Goal: Task Accomplishment & Management: Use online tool/utility

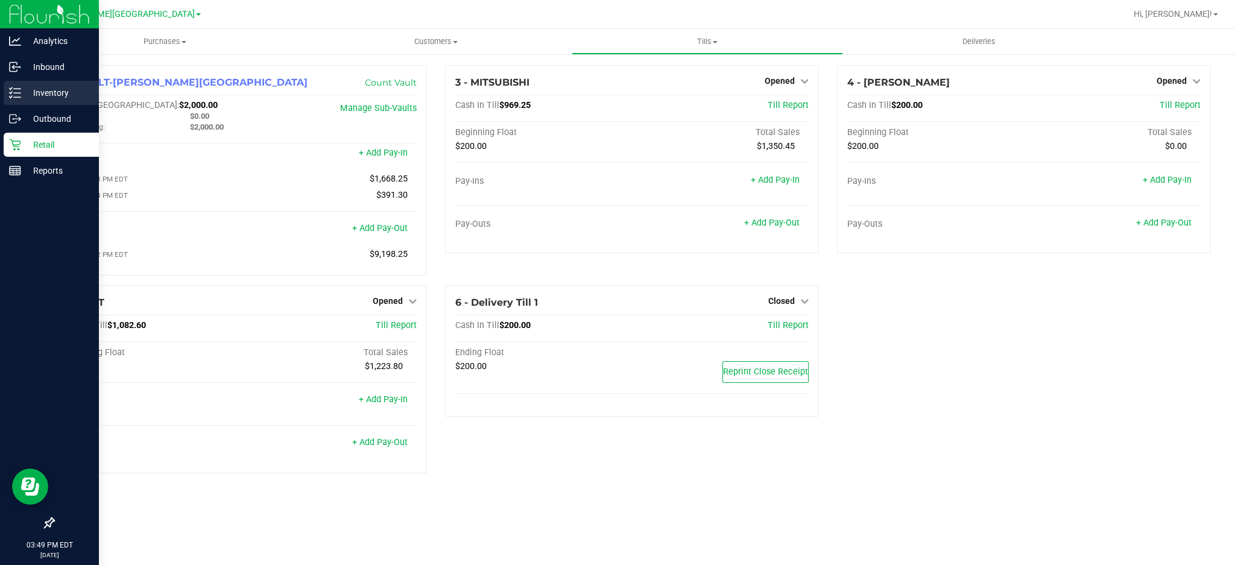
click at [10, 96] on icon at bounding box center [11, 97] width 2 height 2
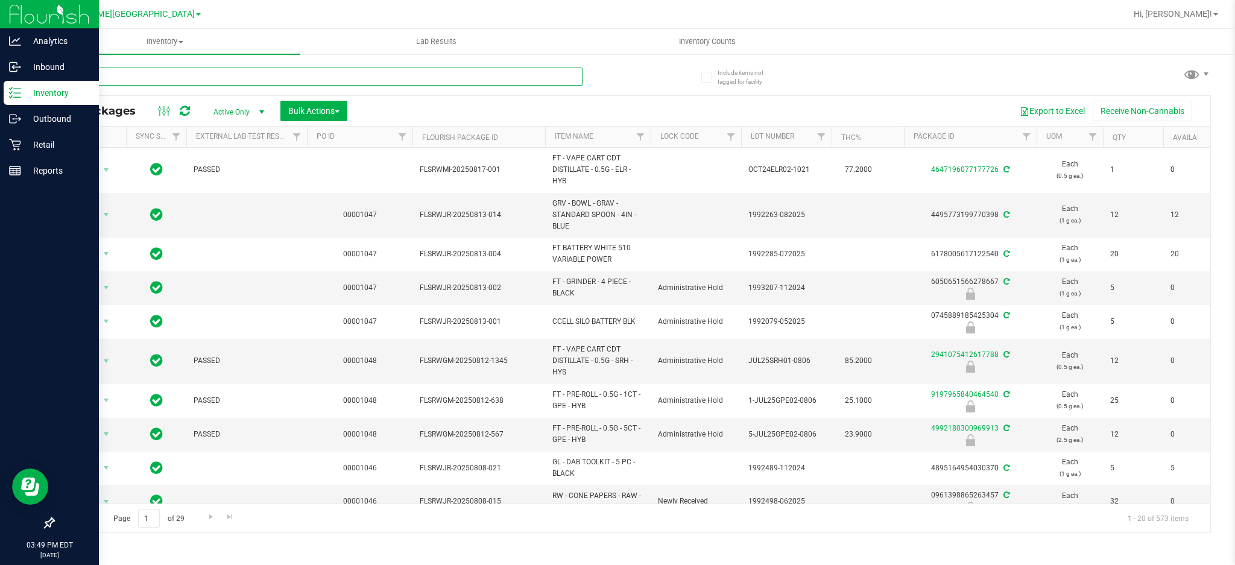
click at [169, 77] on input "text" at bounding box center [317, 77] width 529 height 18
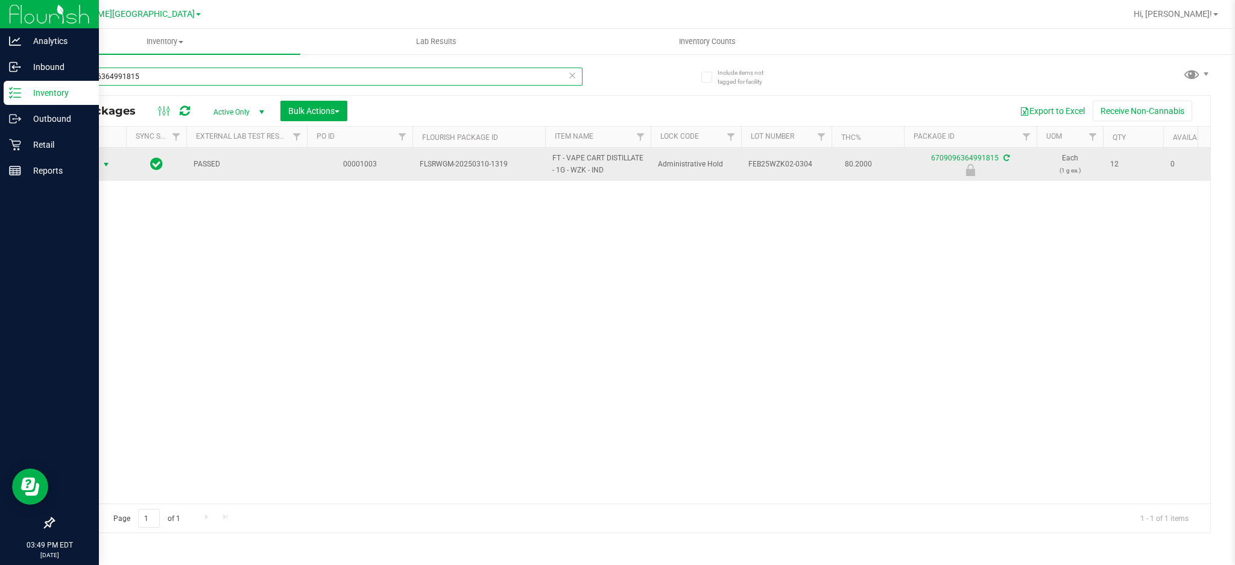
type input "6709096364991815"
click at [106, 164] on span "select" at bounding box center [106, 165] width 10 height 10
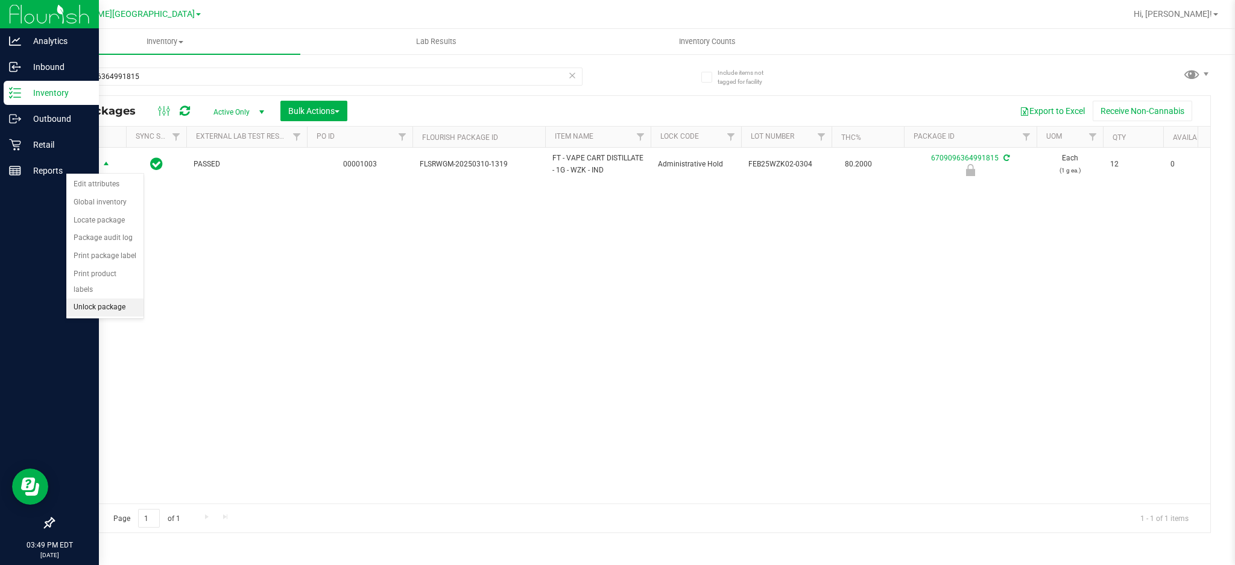
click at [107, 307] on li "Unlock package" at bounding box center [104, 307] width 77 height 18
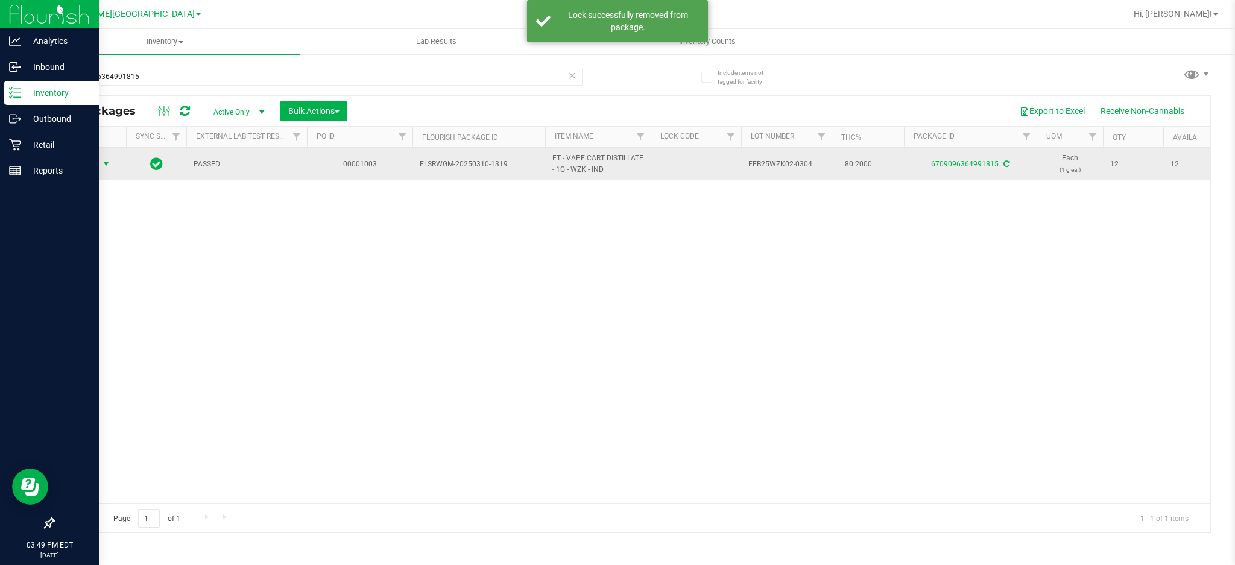
click at [96, 167] on span "Action" at bounding box center [82, 164] width 33 height 17
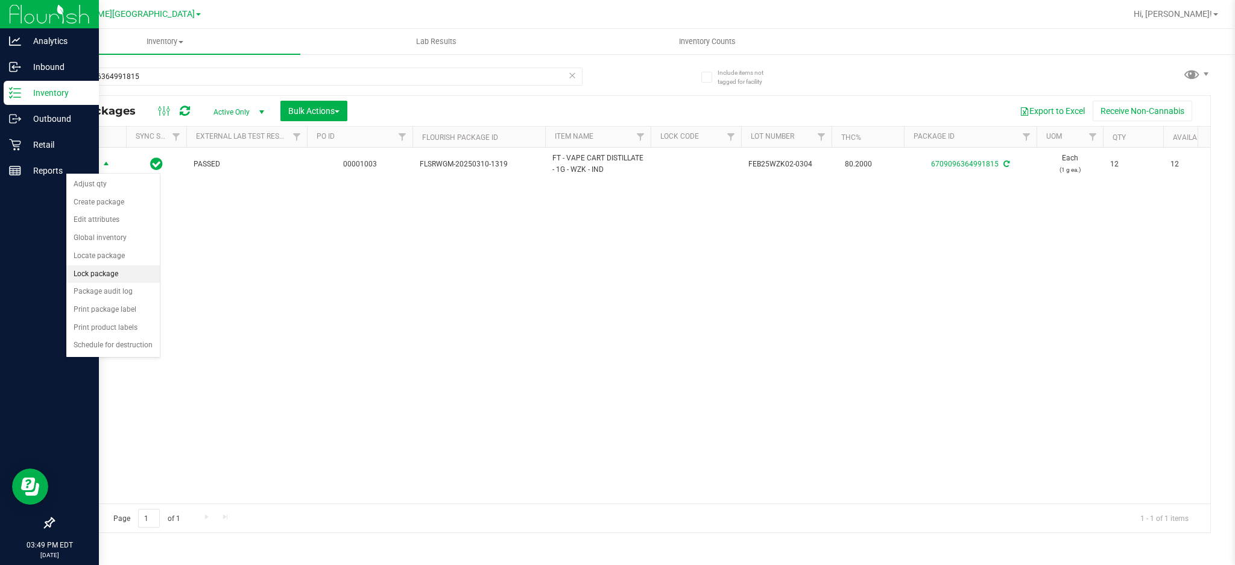
click at [112, 268] on li "Lock package" at bounding box center [112, 274] width 93 height 18
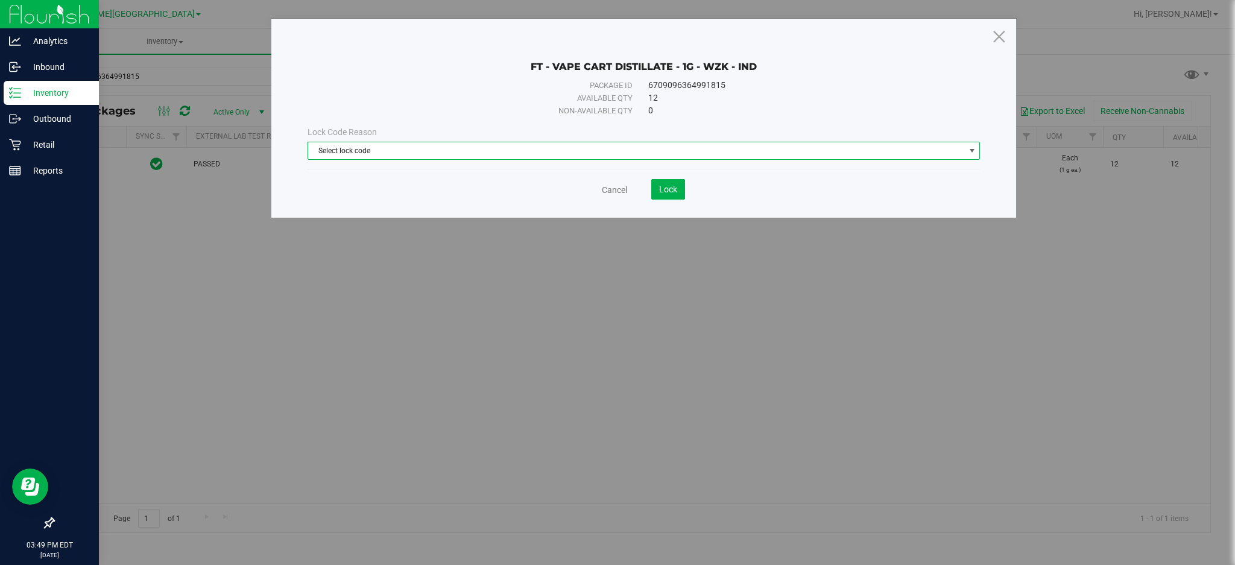
click at [373, 149] on span "Select lock code" at bounding box center [636, 150] width 656 height 17
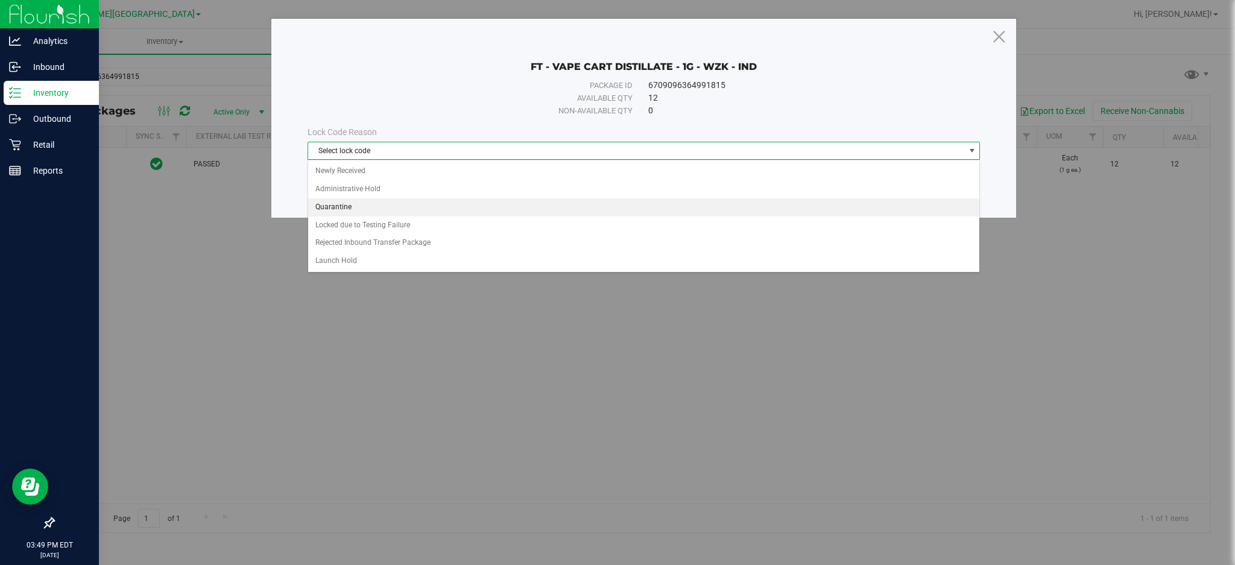
click at [373, 212] on li "Quarantine" at bounding box center [644, 207] width 672 height 18
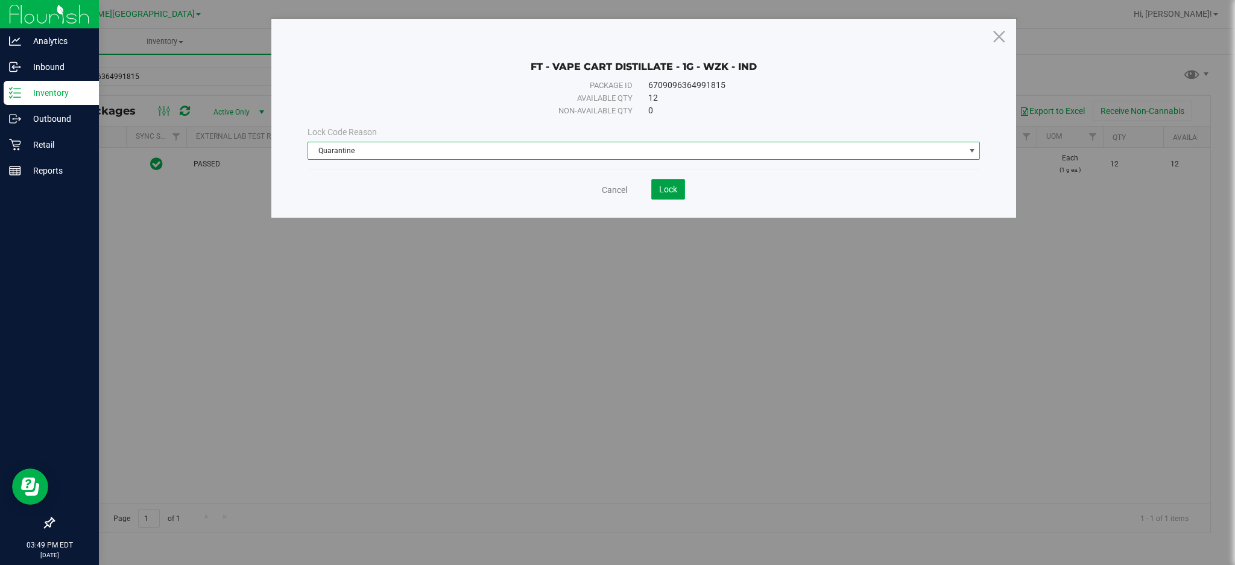
click at [673, 189] on span "Lock" at bounding box center [668, 189] width 18 height 10
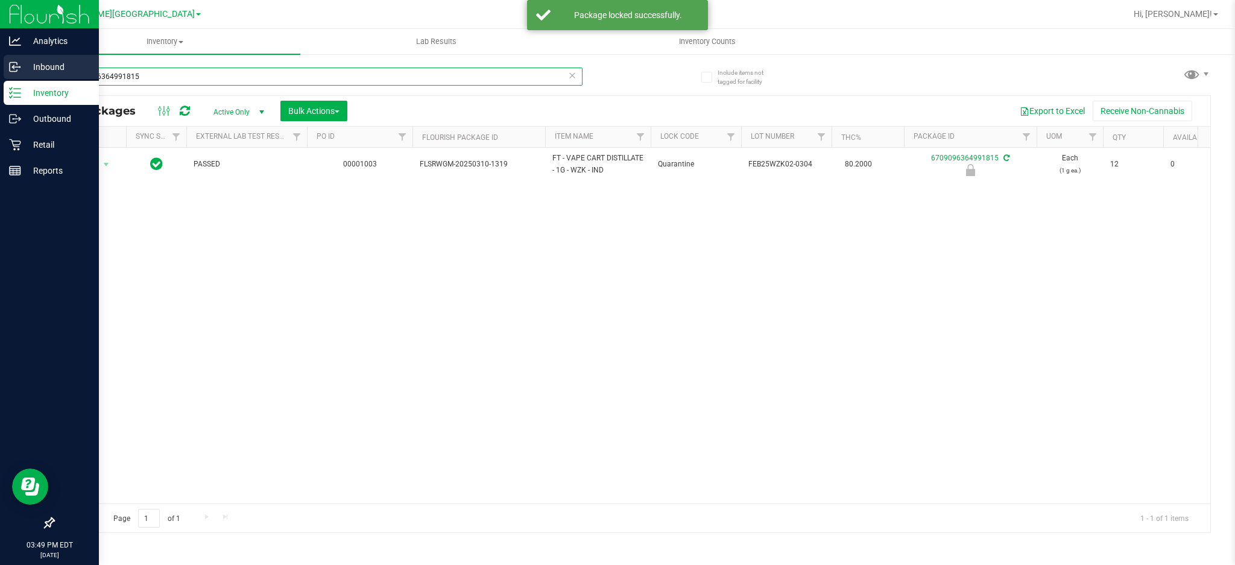
drag, startPoint x: 174, startPoint y: 83, endPoint x: 0, endPoint y: 71, distance: 174.6
click at [0, 71] on div "Analytics Inbound Inventory Outbound Retail Reports 03:49 PM EDT [DATE] 08/19 […" at bounding box center [617, 282] width 1235 height 565
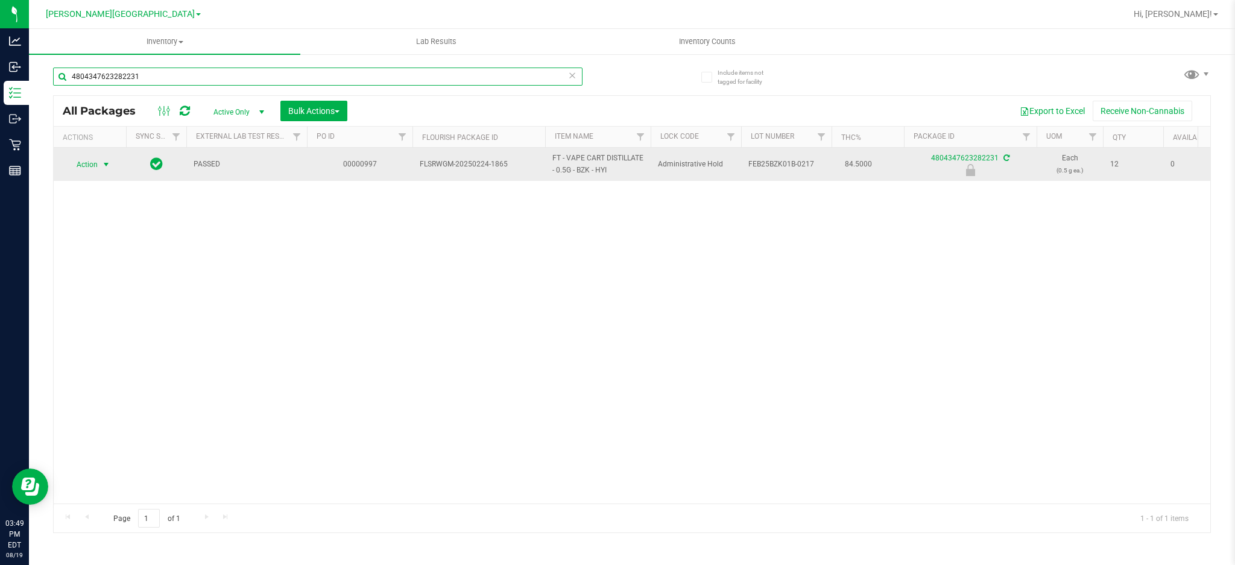
type input "4804347623282231"
click at [97, 168] on span "Action" at bounding box center [82, 164] width 33 height 17
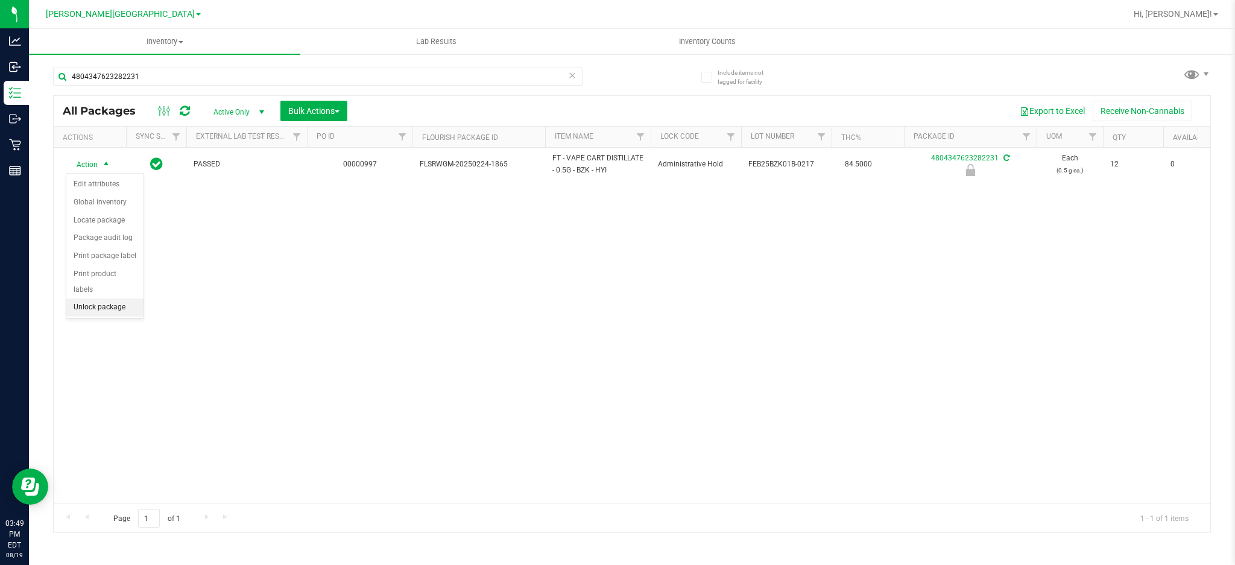
click at [101, 306] on li "Unlock package" at bounding box center [104, 307] width 77 height 18
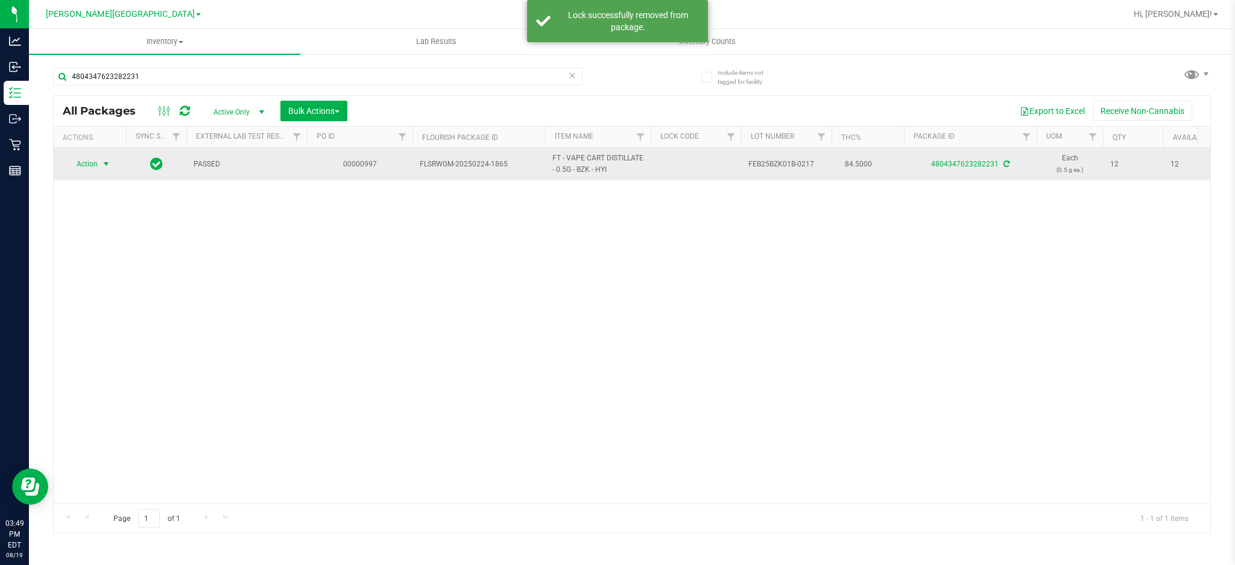
click at [91, 162] on span "Action" at bounding box center [82, 164] width 33 height 17
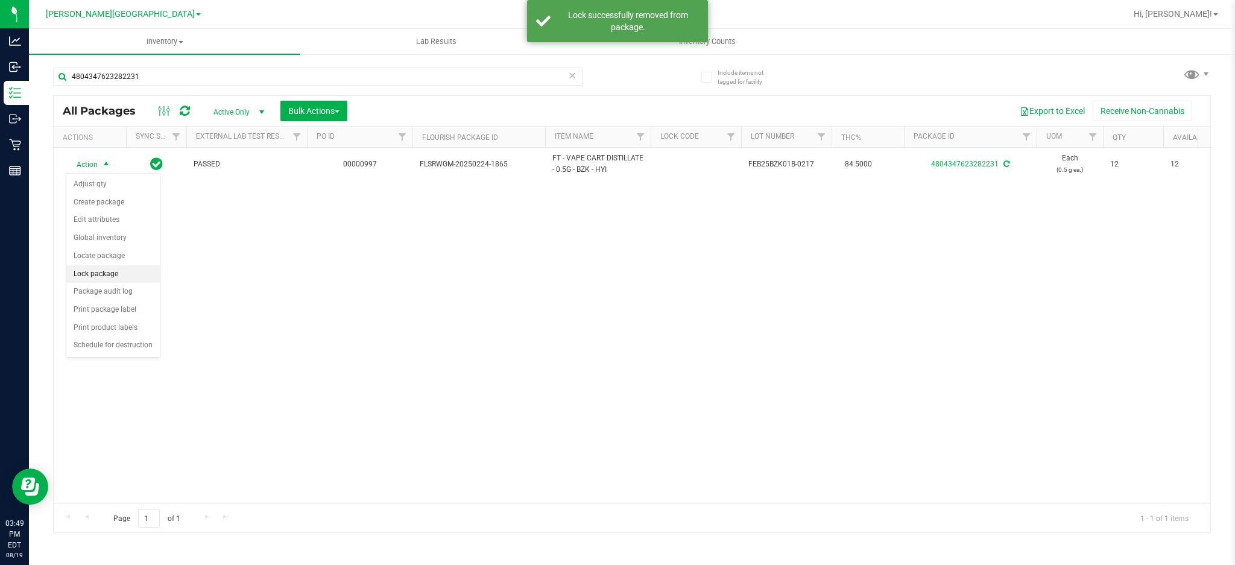
click at [89, 279] on li "Lock package" at bounding box center [112, 274] width 93 height 18
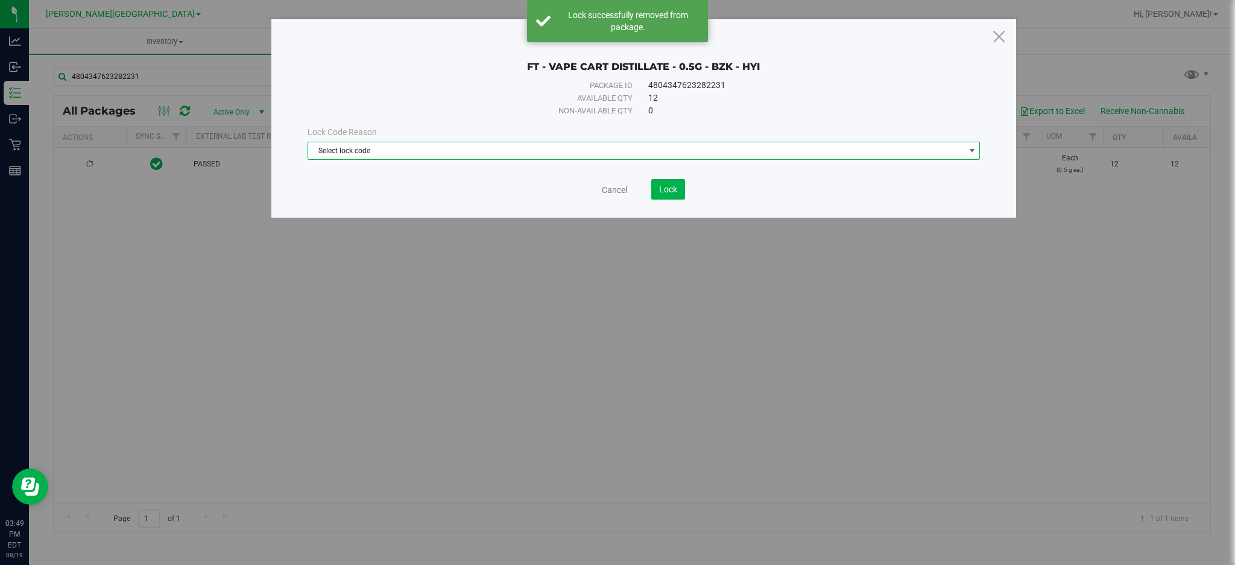
click at [389, 153] on span "Select lock code" at bounding box center [636, 150] width 656 height 17
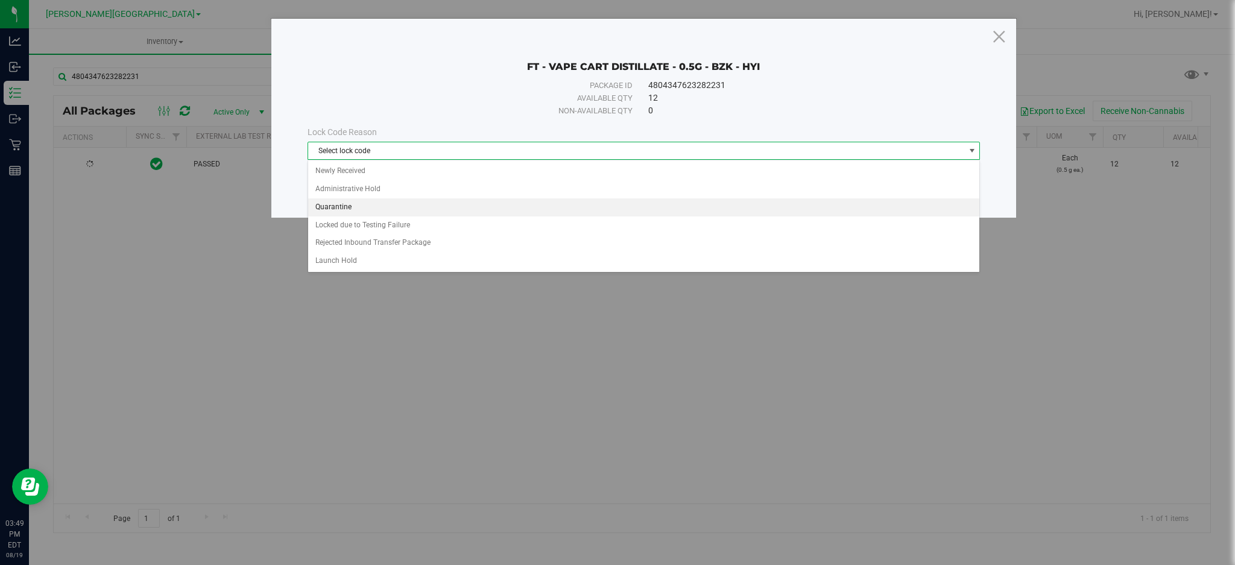
click at [391, 213] on li "Quarantine" at bounding box center [644, 207] width 672 height 18
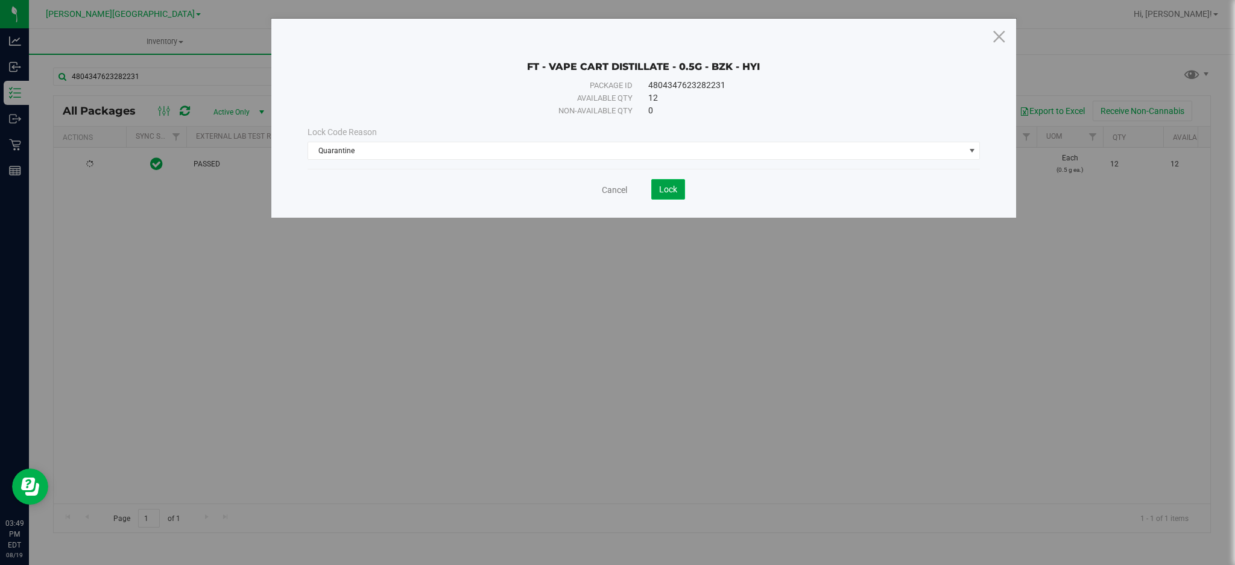
click at [673, 192] on span "Lock" at bounding box center [668, 189] width 18 height 10
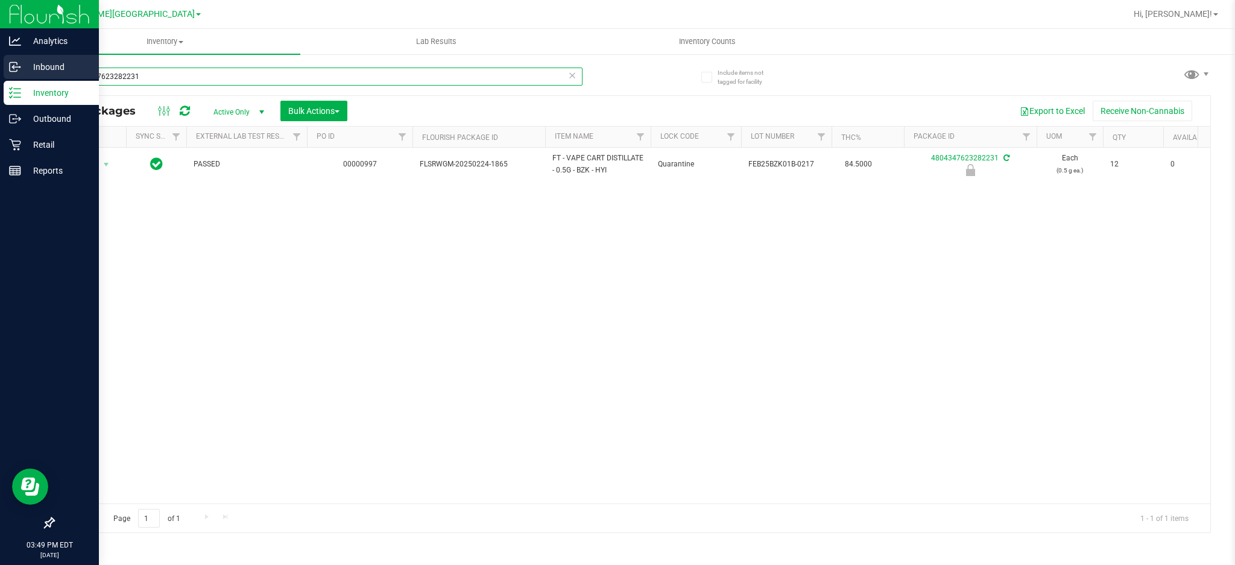
drag, startPoint x: 204, startPoint y: 75, endPoint x: 0, endPoint y: 78, distance: 204.4
click at [0, 78] on div "Analytics Inbound Inventory Outbound Retail Reports 03:49 PM EDT [DATE] 08/19 […" at bounding box center [617, 282] width 1235 height 565
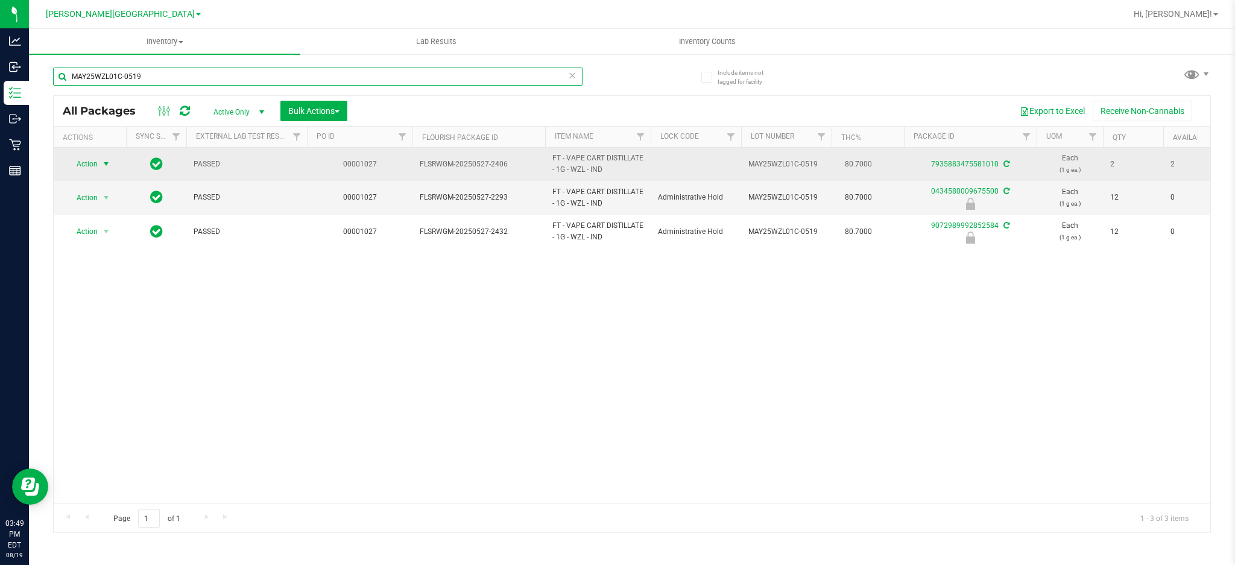
type input "MAY25WZL01C-0519"
click at [101, 162] on span "select" at bounding box center [106, 164] width 10 height 10
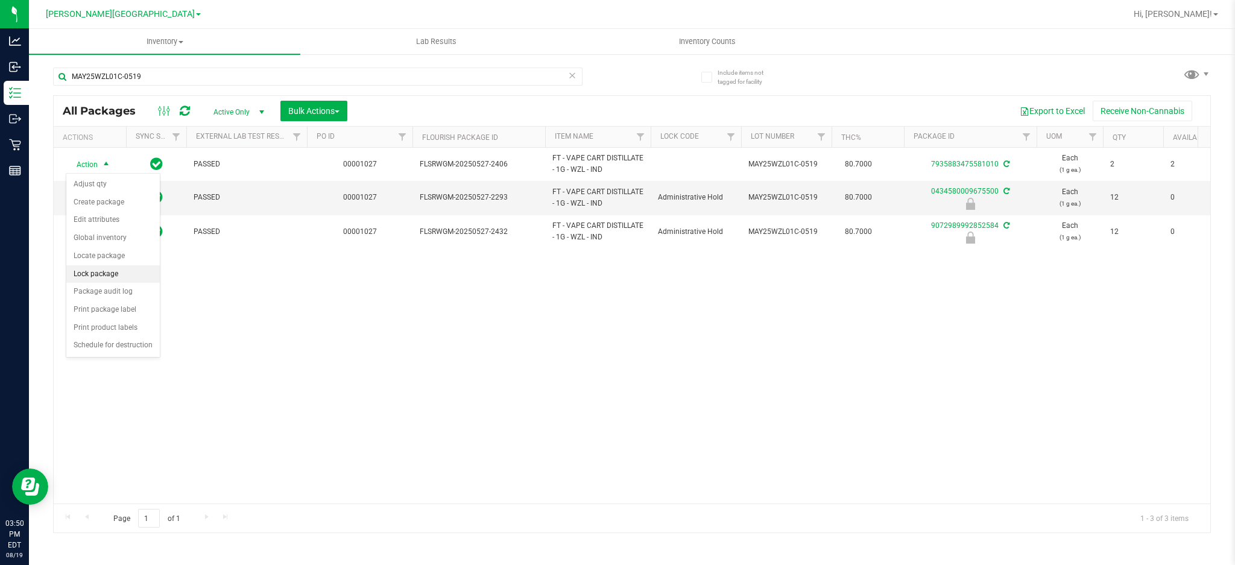
click at [101, 275] on li "Lock package" at bounding box center [112, 274] width 93 height 18
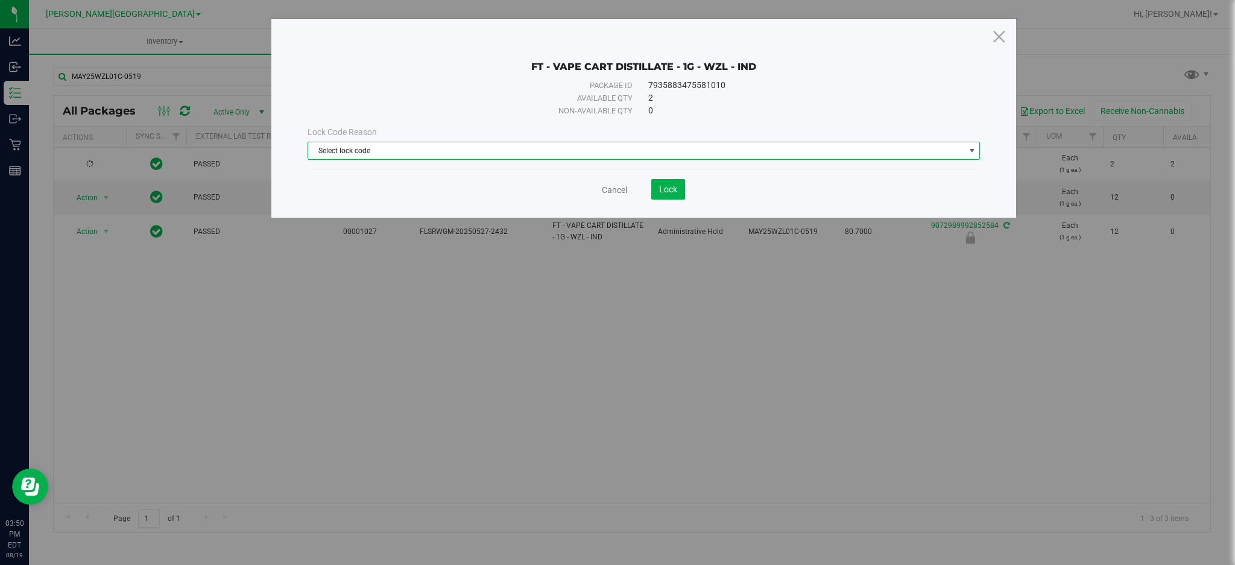
click at [359, 149] on span "Select lock code" at bounding box center [636, 150] width 656 height 17
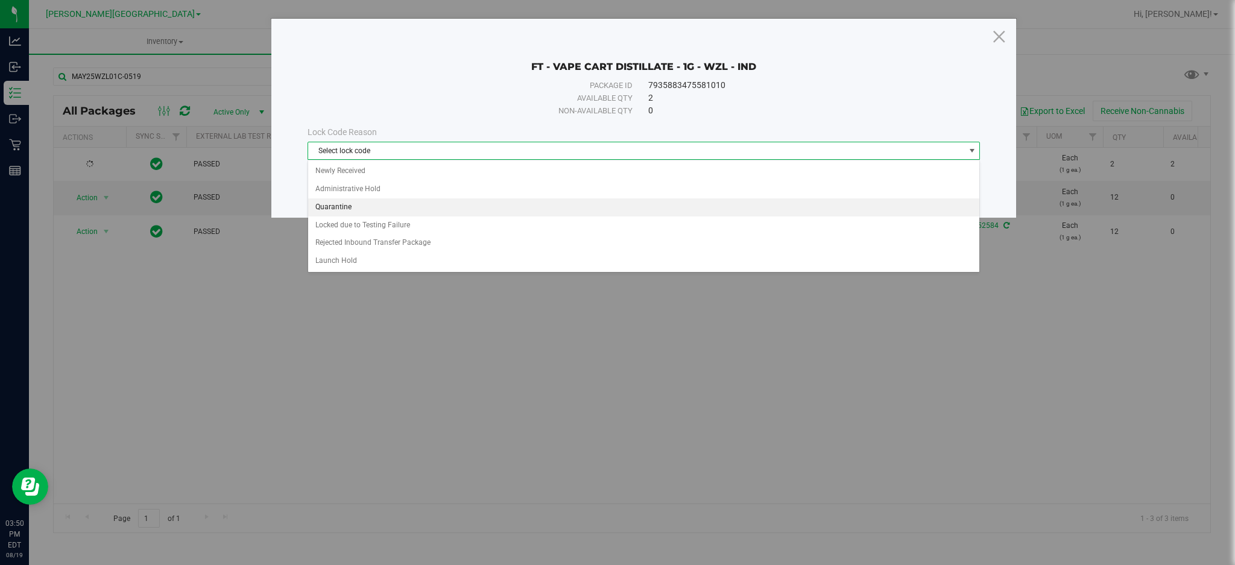
click at [363, 209] on li "Quarantine" at bounding box center [644, 207] width 672 height 18
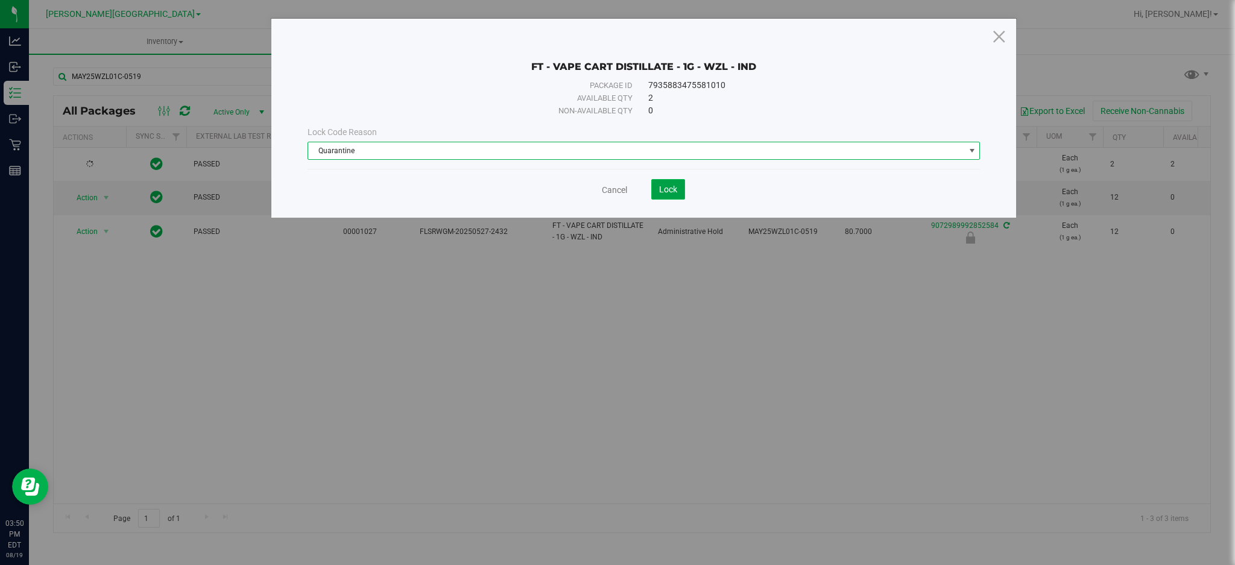
click at [669, 190] on span "Lock" at bounding box center [668, 189] width 18 height 10
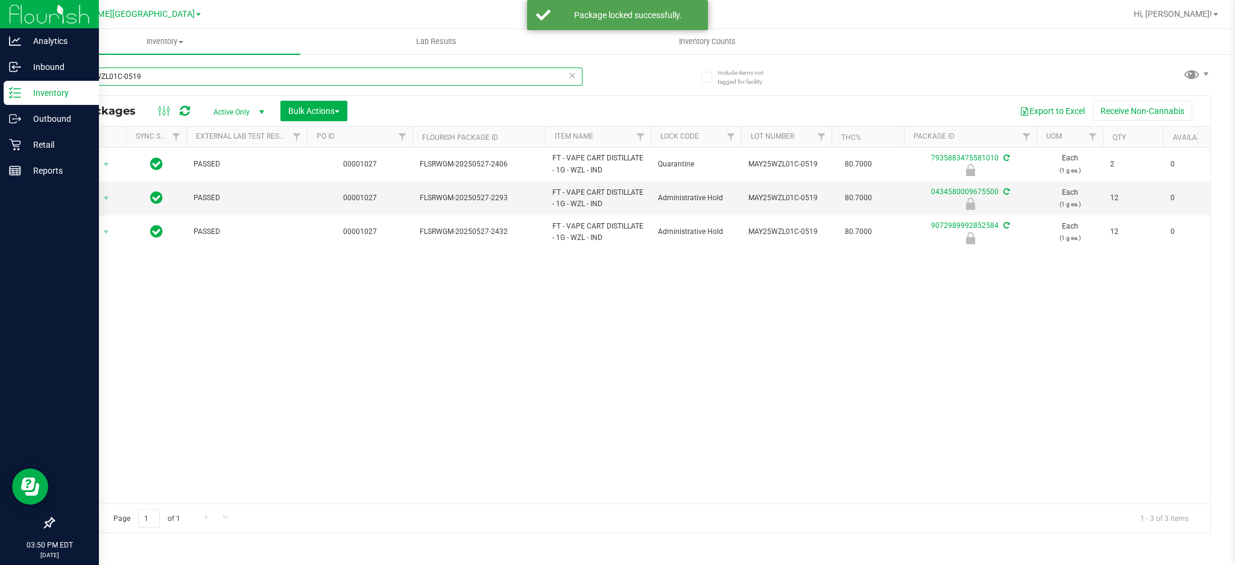
drag, startPoint x: 153, startPoint y: 72, endPoint x: 0, endPoint y: 84, distance: 153.6
click at [0, 84] on div "Analytics Inbound Inventory Outbound Retail Reports 03:50 PM EDT [DATE] 08/19 […" at bounding box center [617, 282] width 1235 height 565
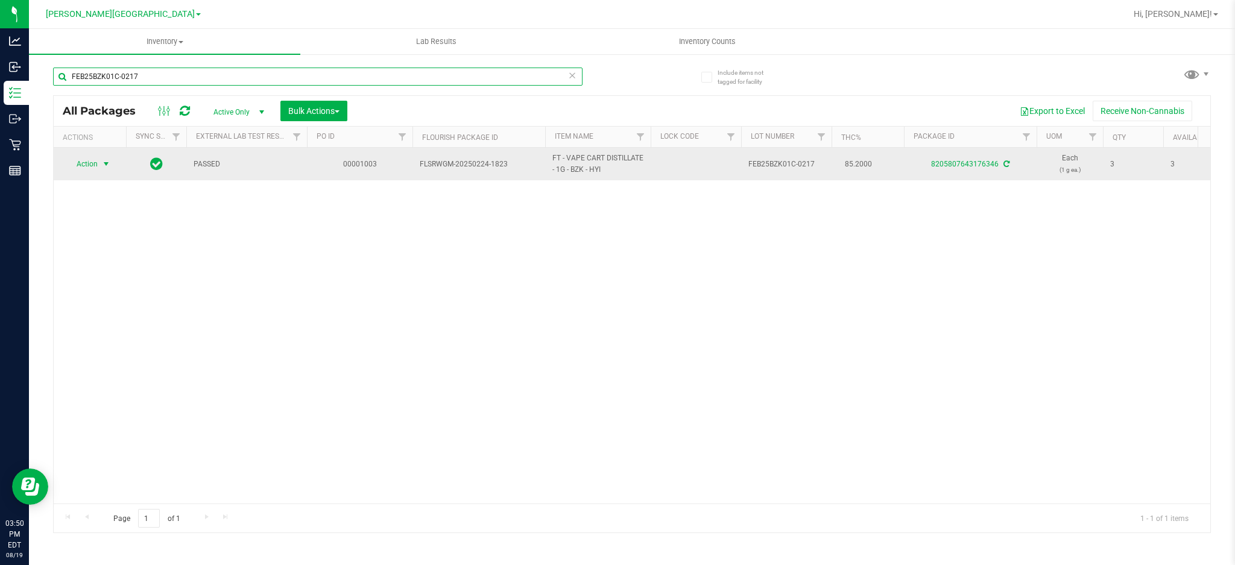
type input "FEB25BZK01C-0217"
click at [107, 162] on span "select" at bounding box center [106, 164] width 10 height 10
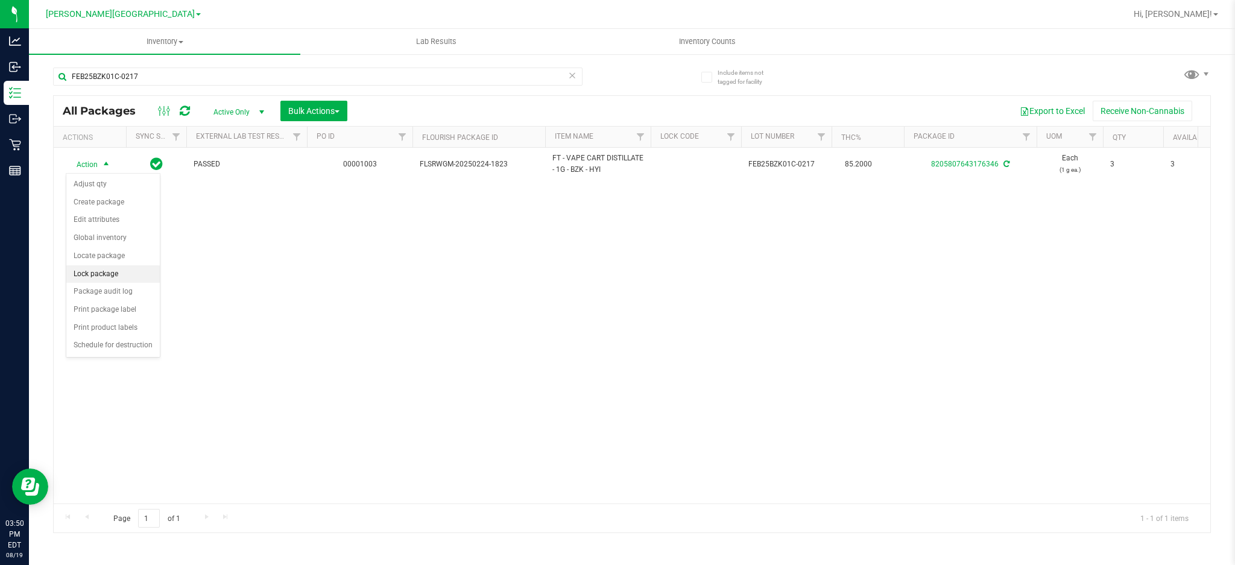
click at [101, 279] on li "Lock package" at bounding box center [112, 274] width 93 height 18
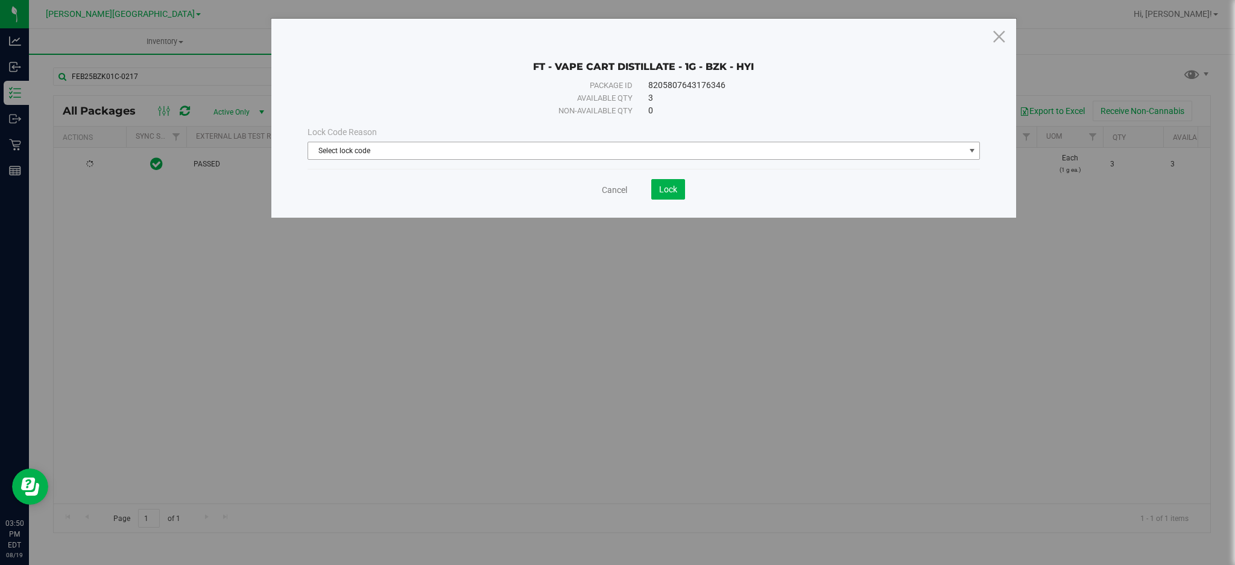
click at [386, 148] on span "Select lock code" at bounding box center [636, 150] width 656 height 17
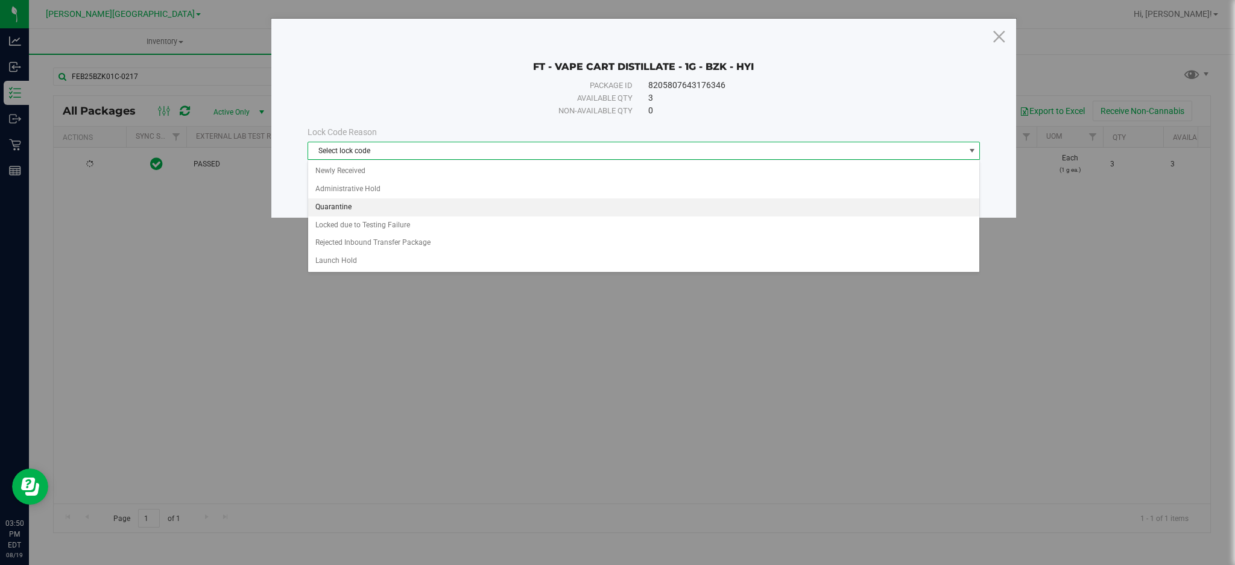
click at [392, 215] on li "Quarantine" at bounding box center [644, 207] width 672 height 18
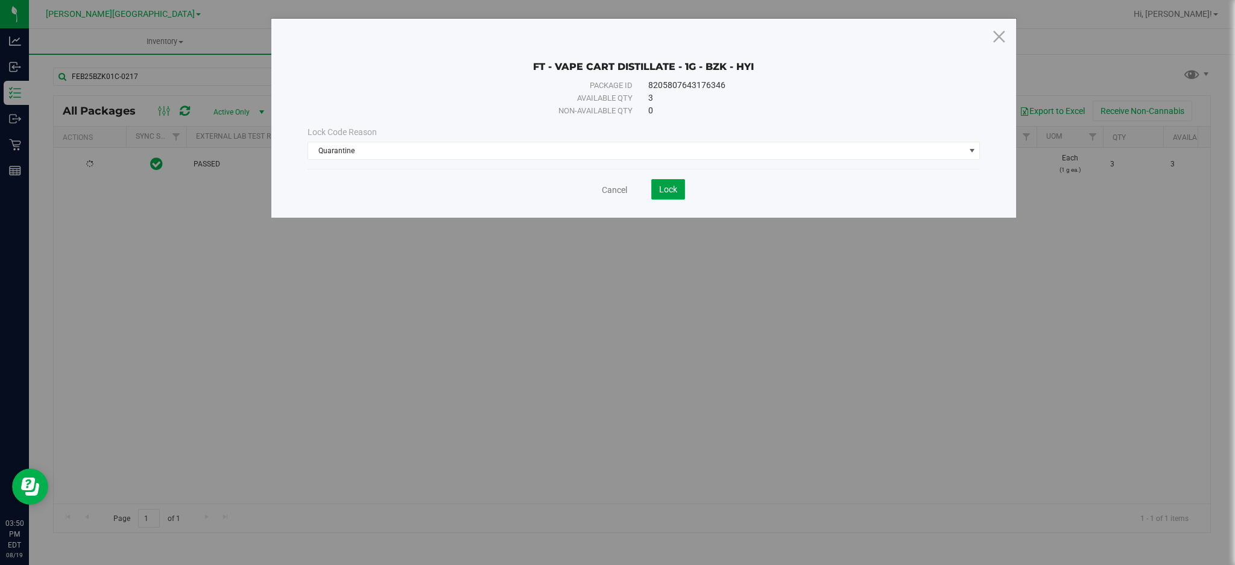
click at [662, 187] on span "Lock" at bounding box center [668, 189] width 18 height 10
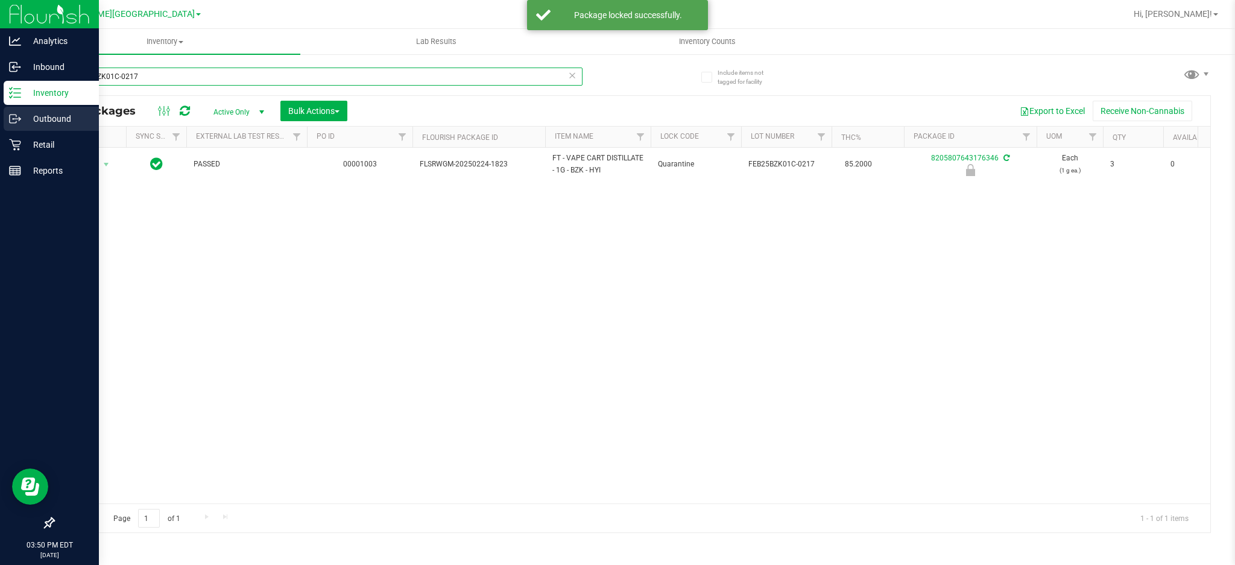
drag, startPoint x: 162, startPoint y: 75, endPoint x: 0, endPoint y: 131, distance: 171.0
click at [0, 139] on div "Analytics Inbound Inventory Outbound Retail Reports 03:50 PM EDT [DATE] 08/19 […" at bounding box center [617, 282] width 1235 height 565
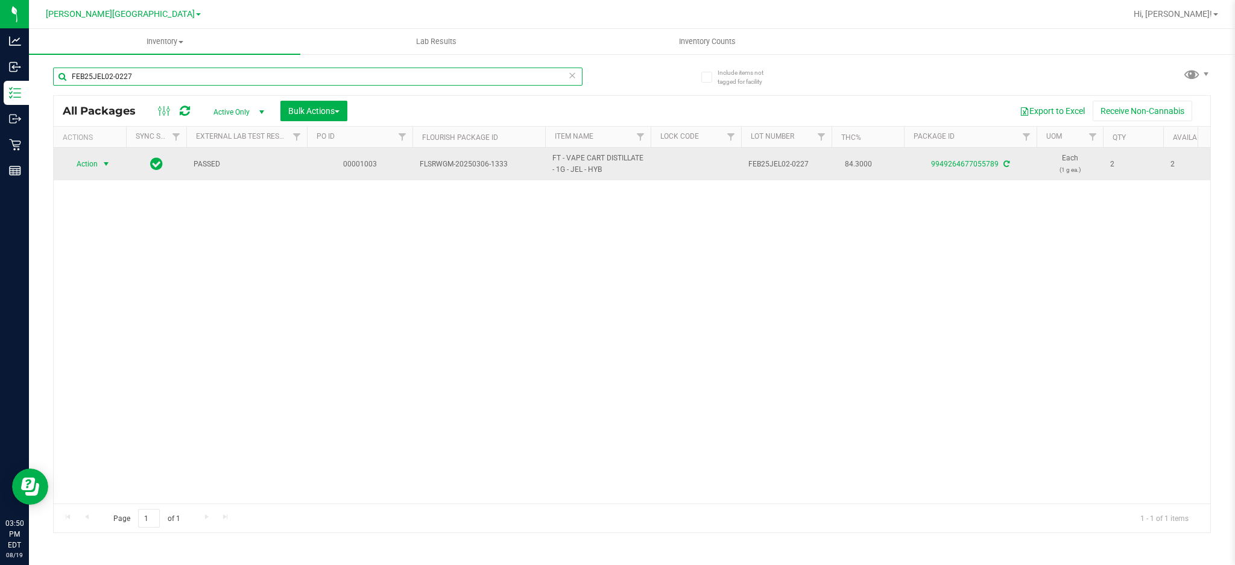
type input "FEB25JEL02-0227"
click at [89, 167] on span "Action" at bounding box center [82, 164] width 33 height 17
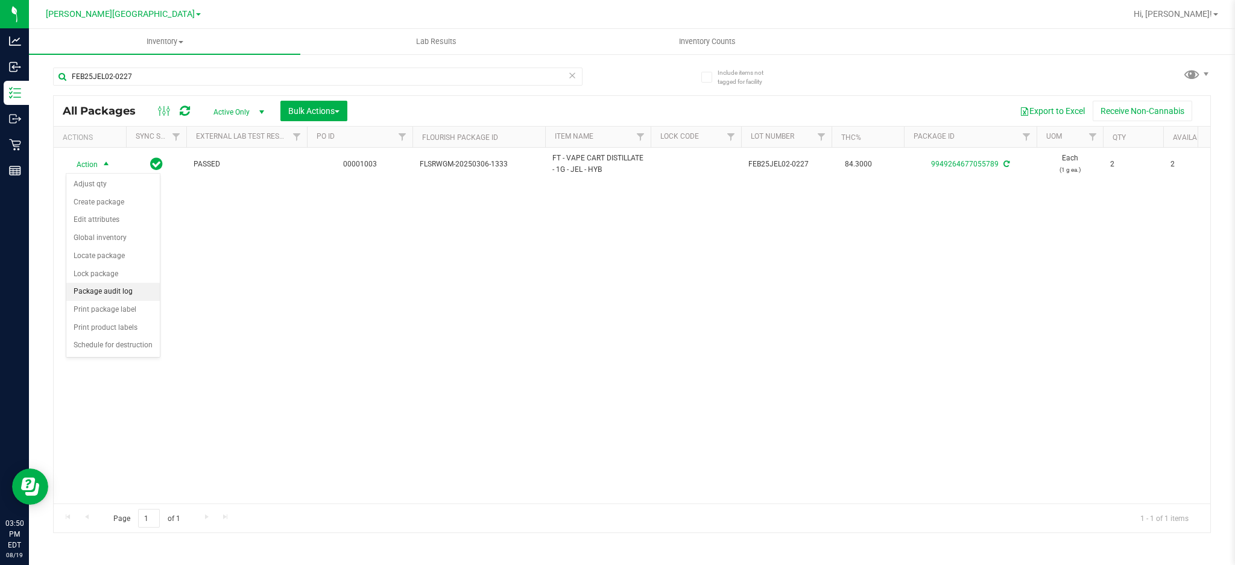
click at [107, 283] on li "Package audit log" at bounding box center [112, 292] width 93 height 18
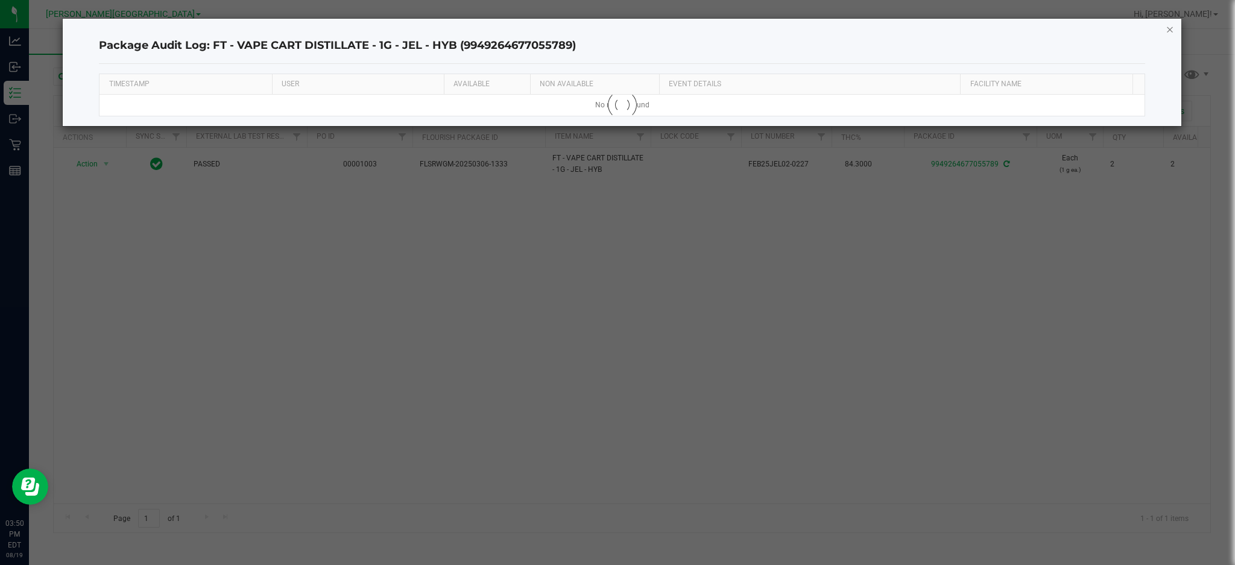
click at [1169, 25] on icon "button" at bounding box center [1169, 29] width 8 height 14
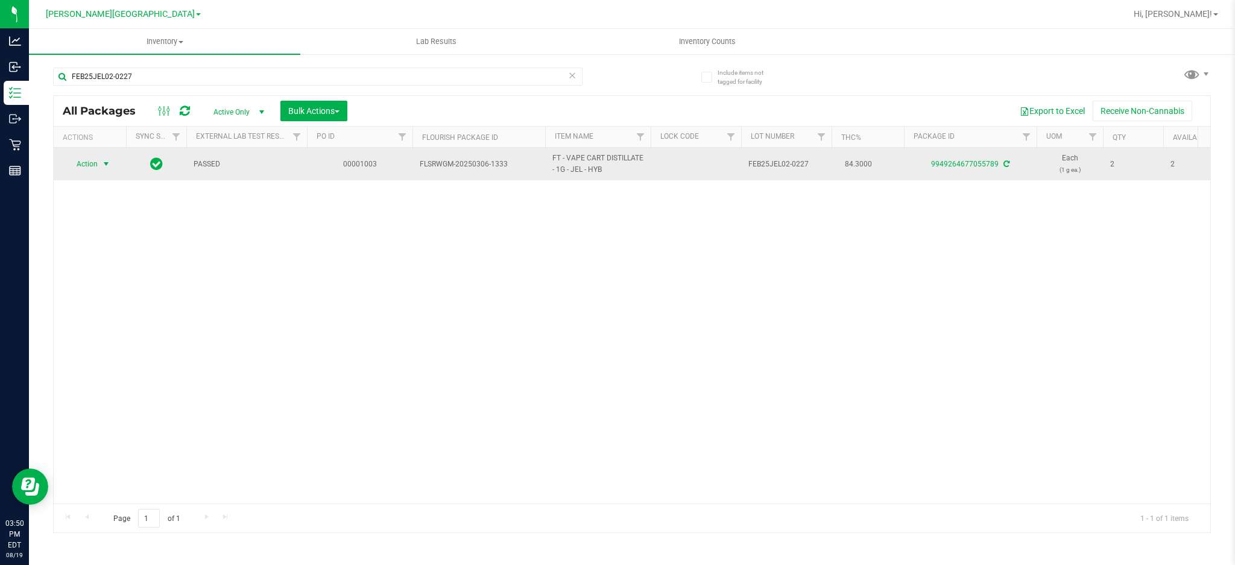
click at [83, 158] on span "Action" at bounding box center [82, 164] width 33 height 17
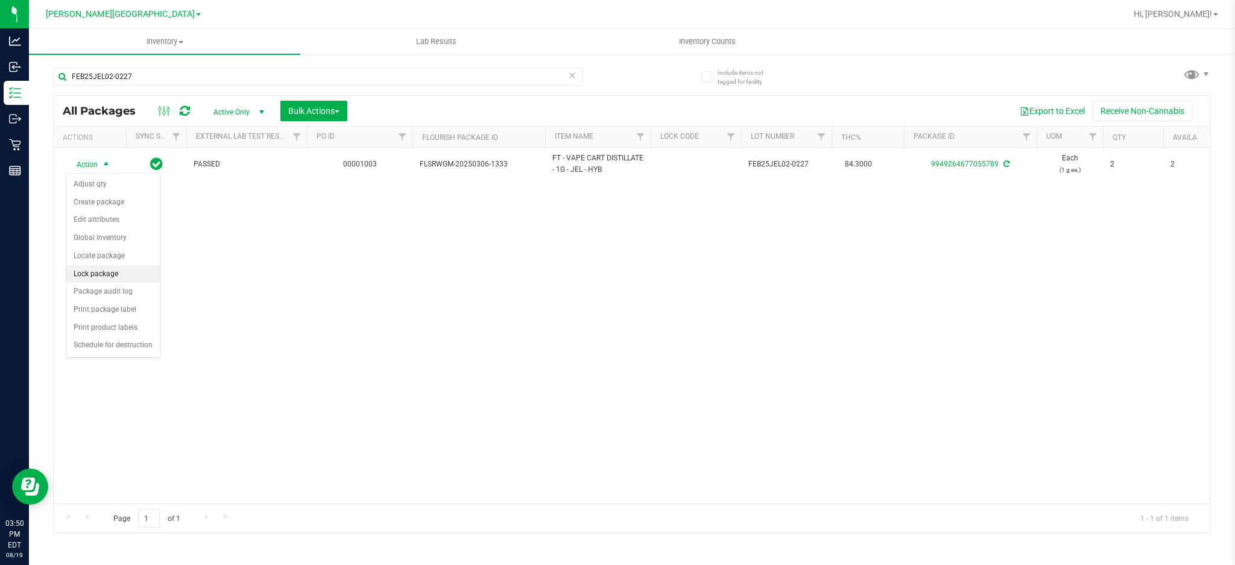
click at [100, 275] on li "Lock package" at bounding box center [112, 274] width 93 height 18
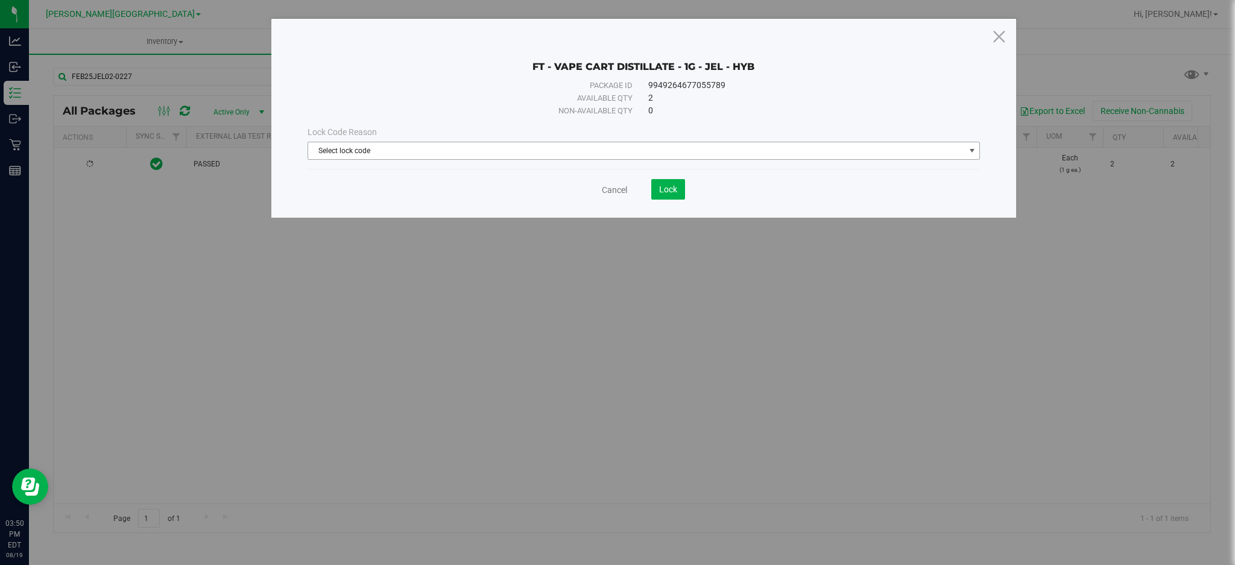
click at [427, 149] on span "Select lock code" at bounding box center [636, 150] width 656 height 17
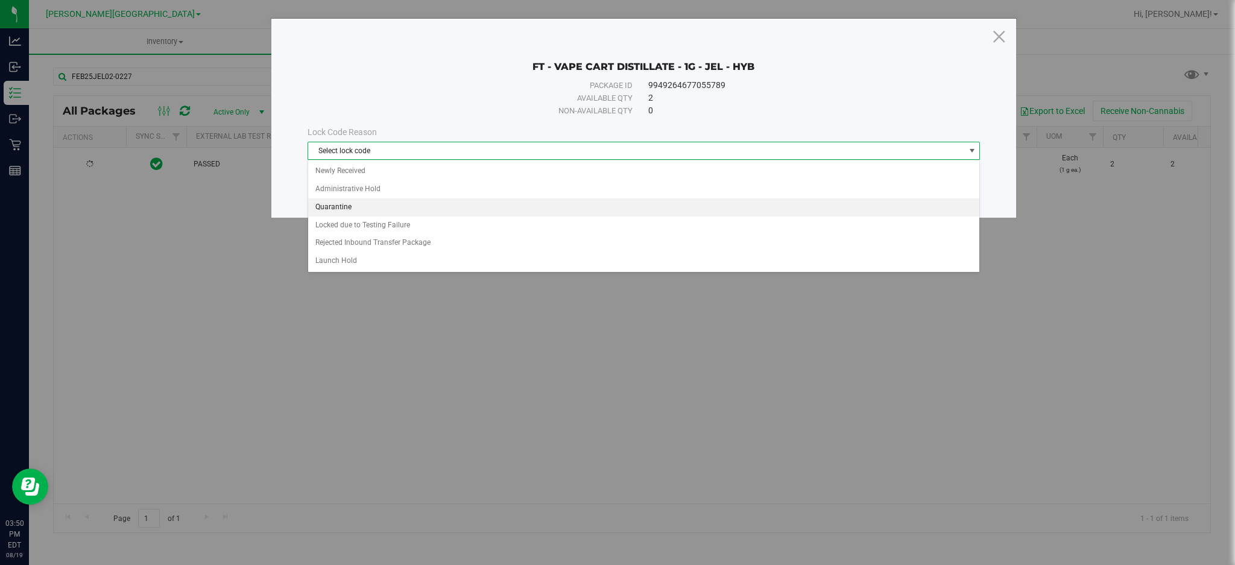
click at [374, 205] on li "Quarantine" at bounding box center [644, 207] width 672 height 18
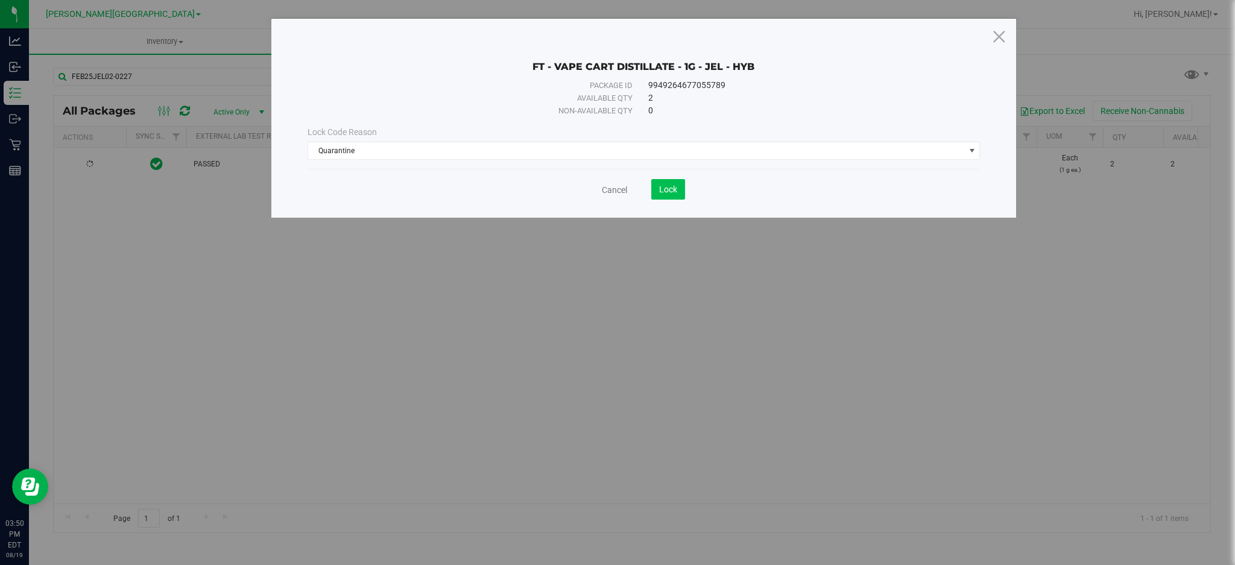
drag, startPoint x: 649, startPoint y: 188, endPoint x: 658, endPoint y: 188, distance: 8.4
click at [658, 188] on save-button "Lock" at bounding box center [656, 189] width 58 height 20
click at [658, 188] on button "Lock" at bounding box center [668, 189] width 34 height 20
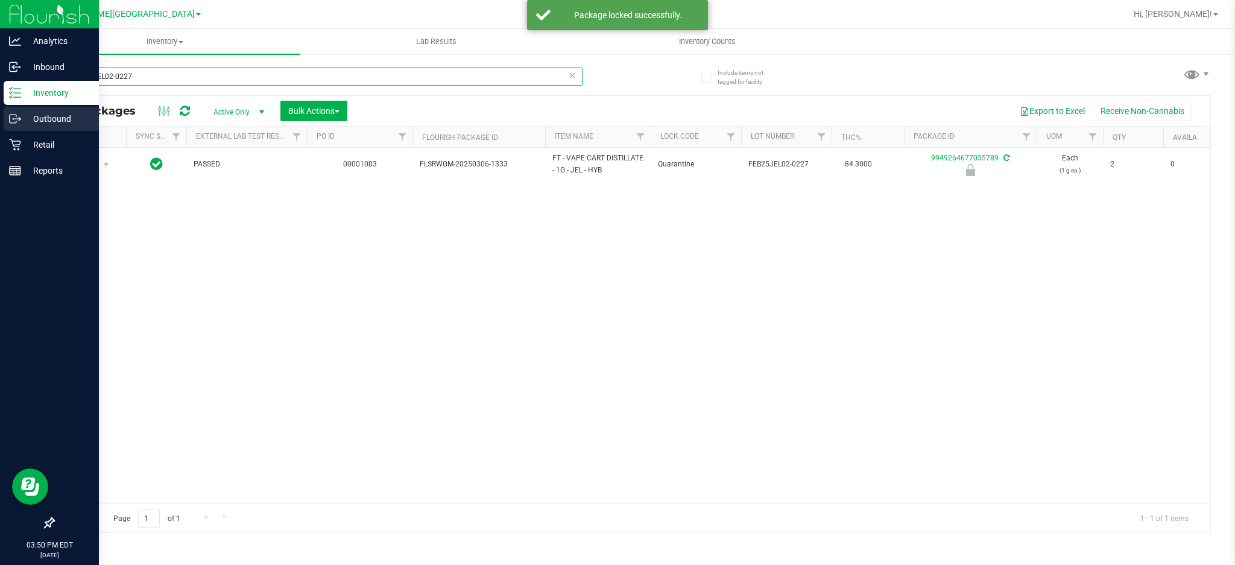
drag, startPoint x: 137, startPoint y: 78, endPoint x: 0, endPoint y: 111, distance: 141.4
click at [0, 111] on div "Analytics Inbound Inventory Outbound Retail Reports 03:50 PM EDT [DATE] 08/19 […" at bounding box center [617, 282] width 1235 height 565
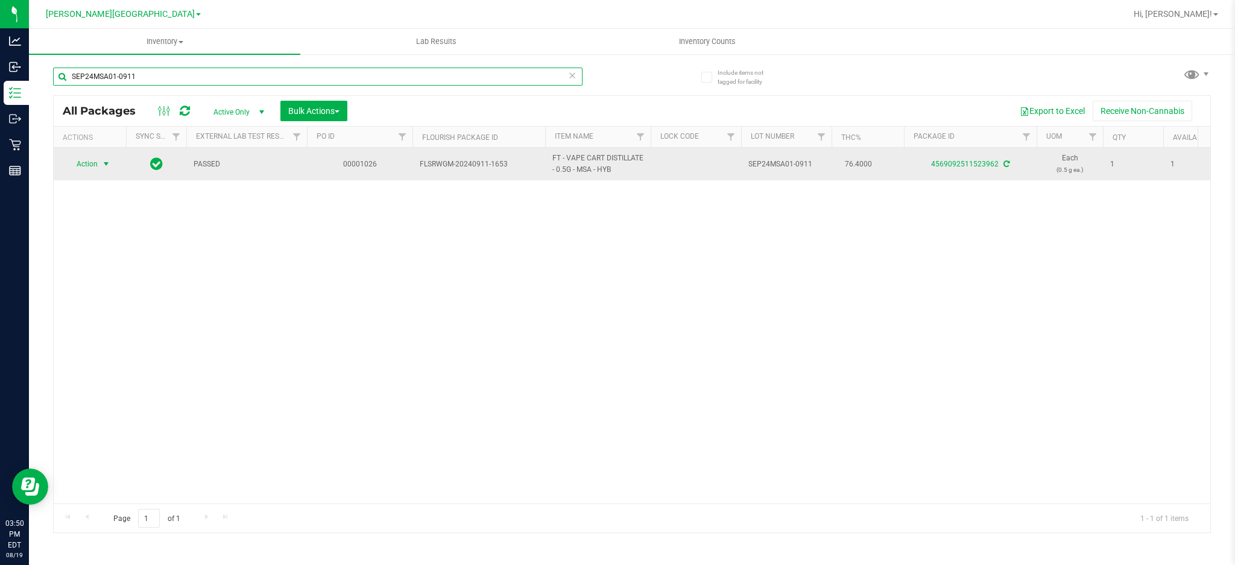
type input "SEP24MSA01-0911"
click at [96, 160] on span "Action" at bounding box center [82, 164] width 33 height 17
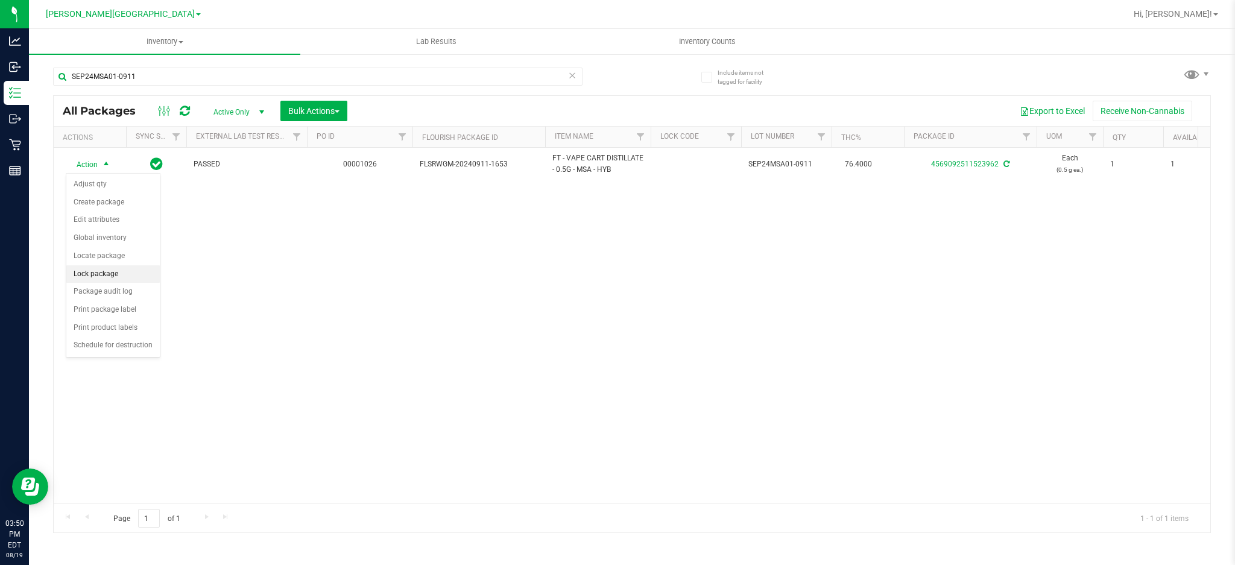
click at [105, 278] on li "Lock package" at bounding box center [112, 274] width 93 height 18
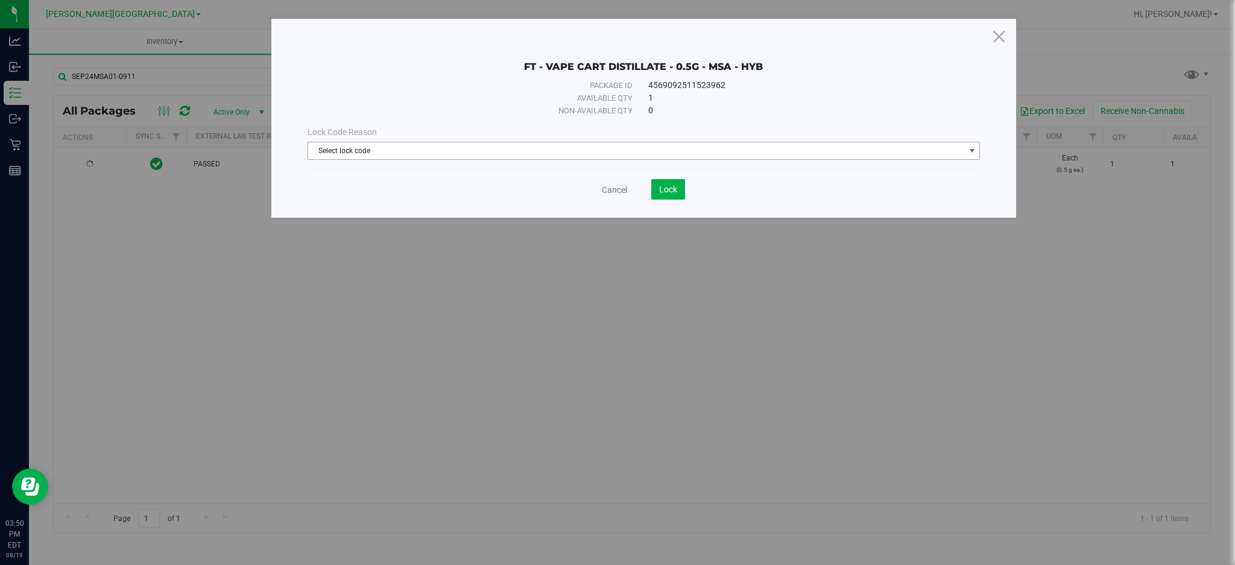
click at [455, 151] on span "Select lock code" at bounding box center [636, 150] width 656 height 17
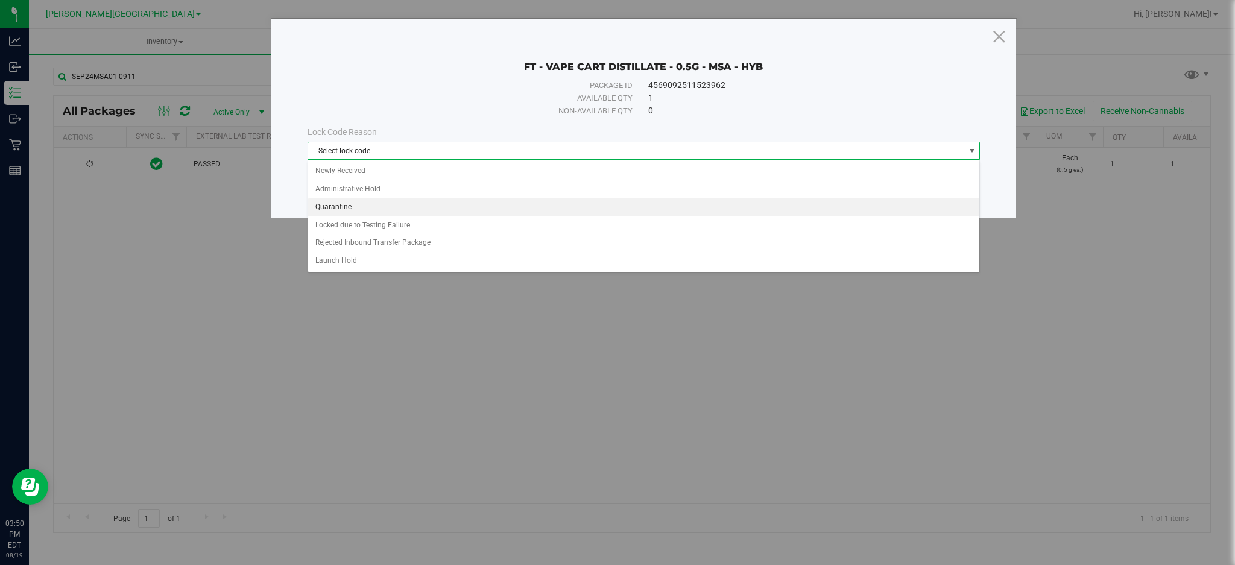
click at [400, 206] on li "Quarantine" at bounding box center [644, 207] width 672 height 18
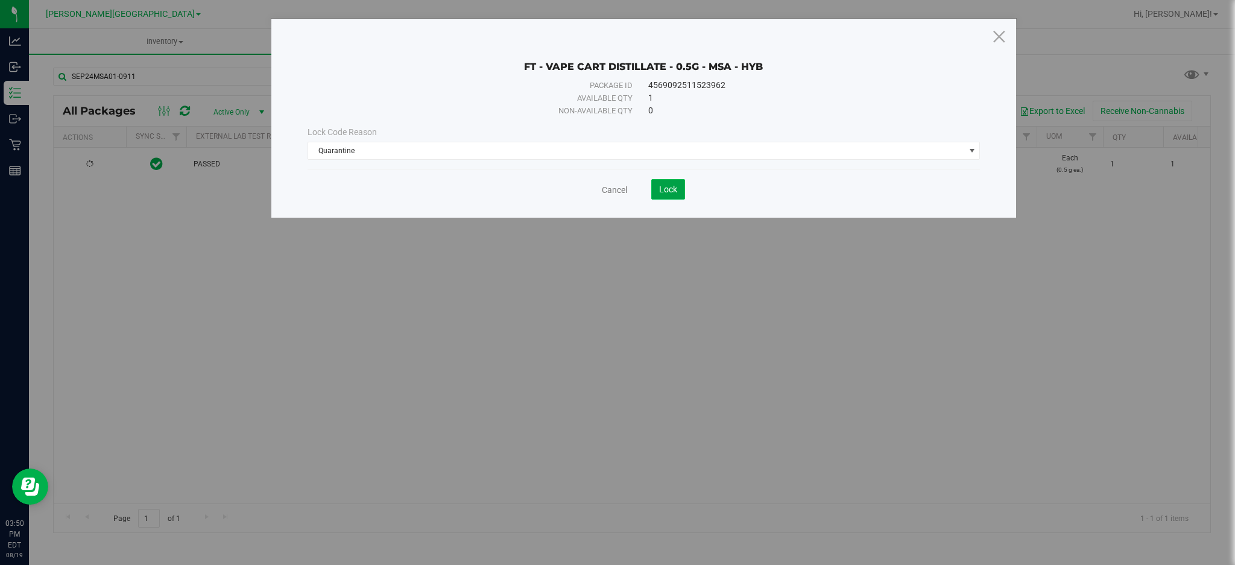
click at [660, 190] on span "Lock" at bounding box center [668, 189] width 18 height 10
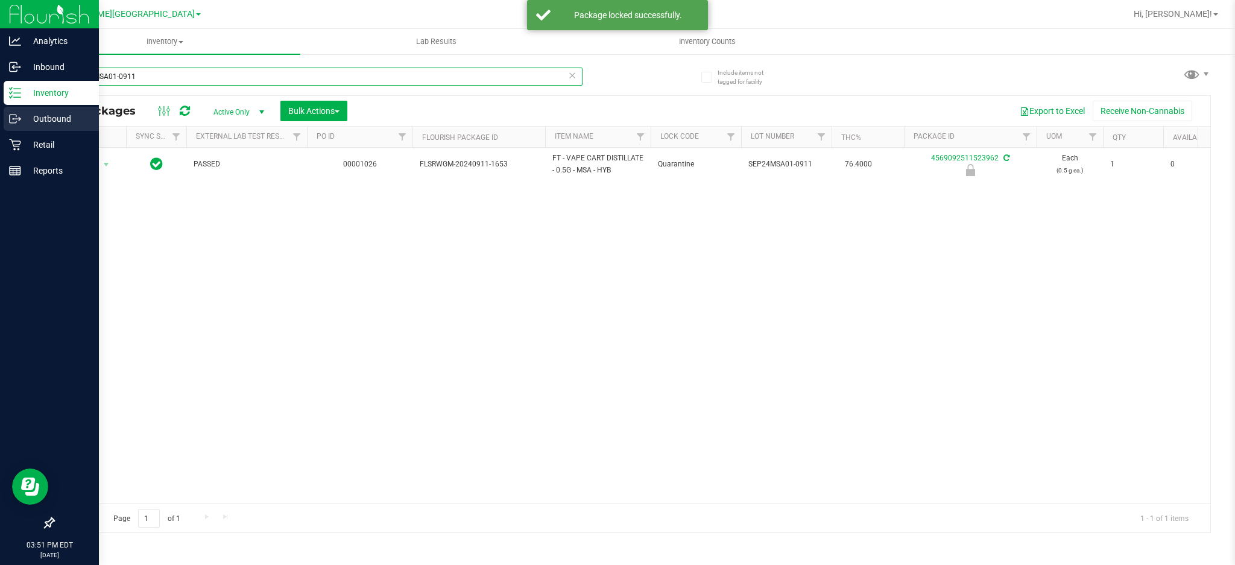
drag, startPoint x: 153, startPoint y: 75, endPoint x: 0, endPoint y: 111, distance: 156.6
click at [0, 111] on div "Analytics Inbound Inventory Outbound Retail Reports 03:51 PM EDT [DATE] 08/19 […" at bounding box center [617, 282] width 1235 height 565
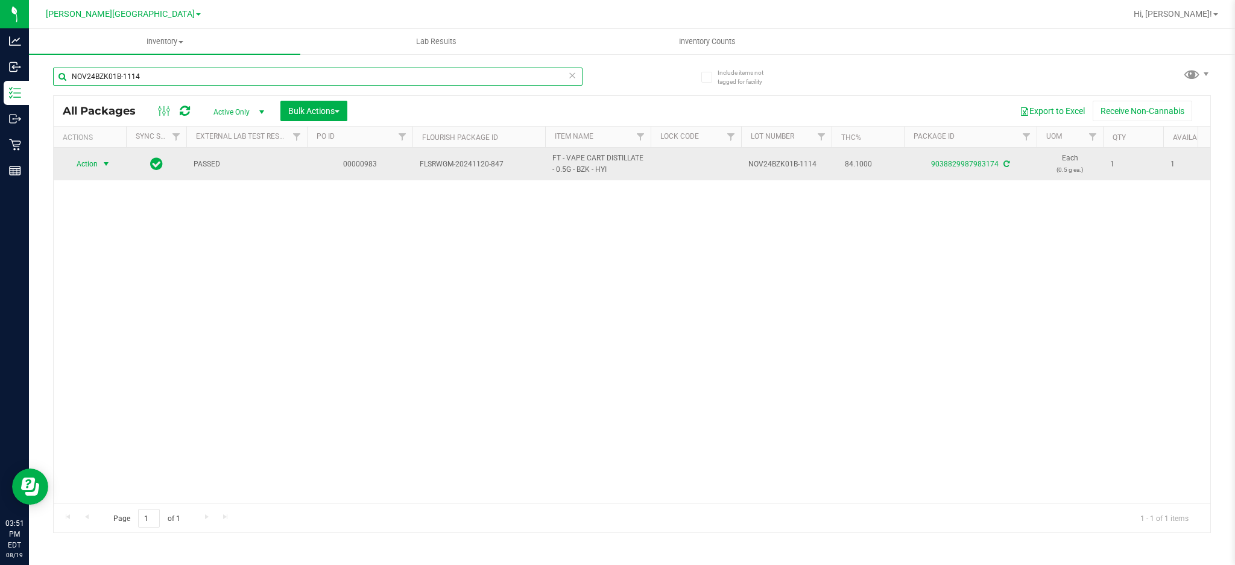
type input "NOV24BZK01B-1114"
click at [99, 161] on span "select" at bounding box center [106, 164] width 15 height 17
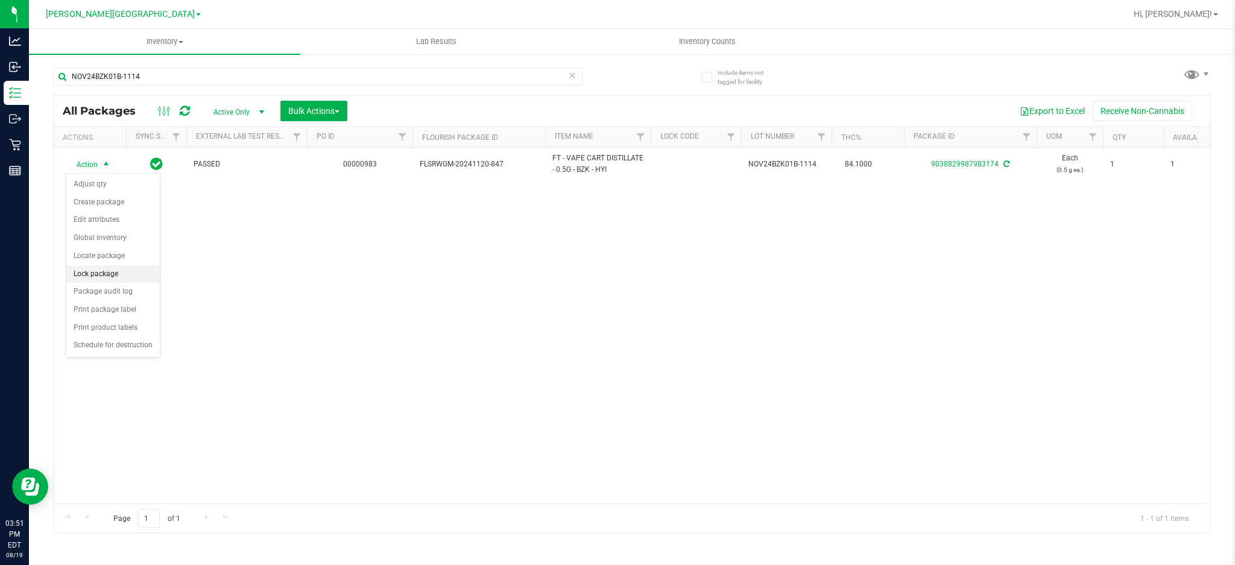
click at [105, 280] on li "Lock package" at bounding box center [112, 274] width 93 height 18
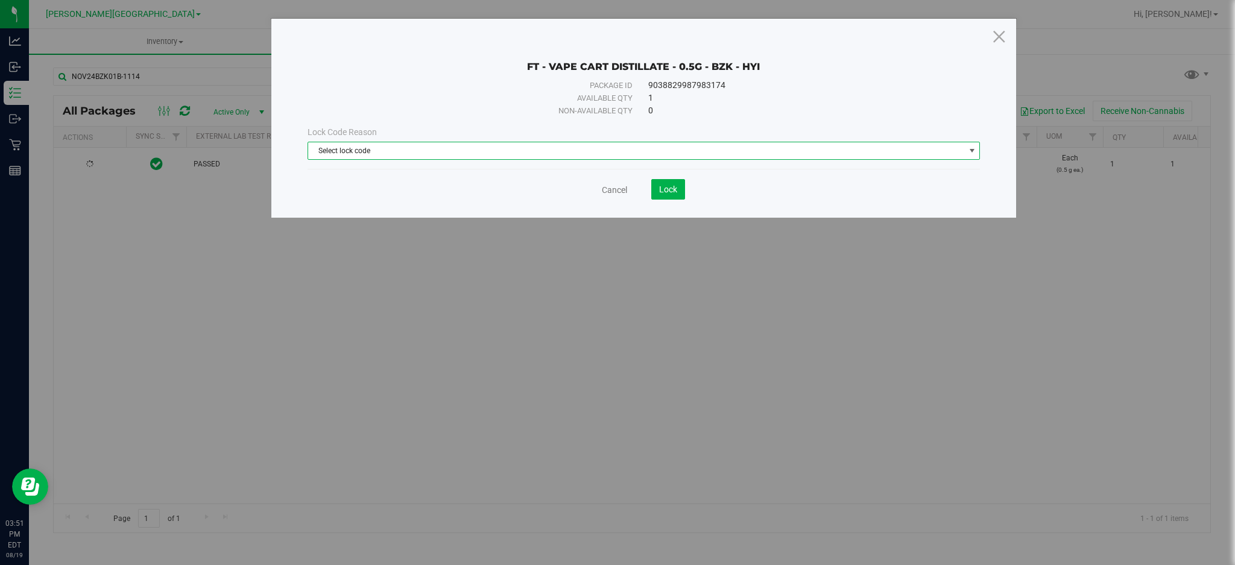
click at [371, 151] on span "Select lock code" at bounding box center [636, 150] width 656 height 17
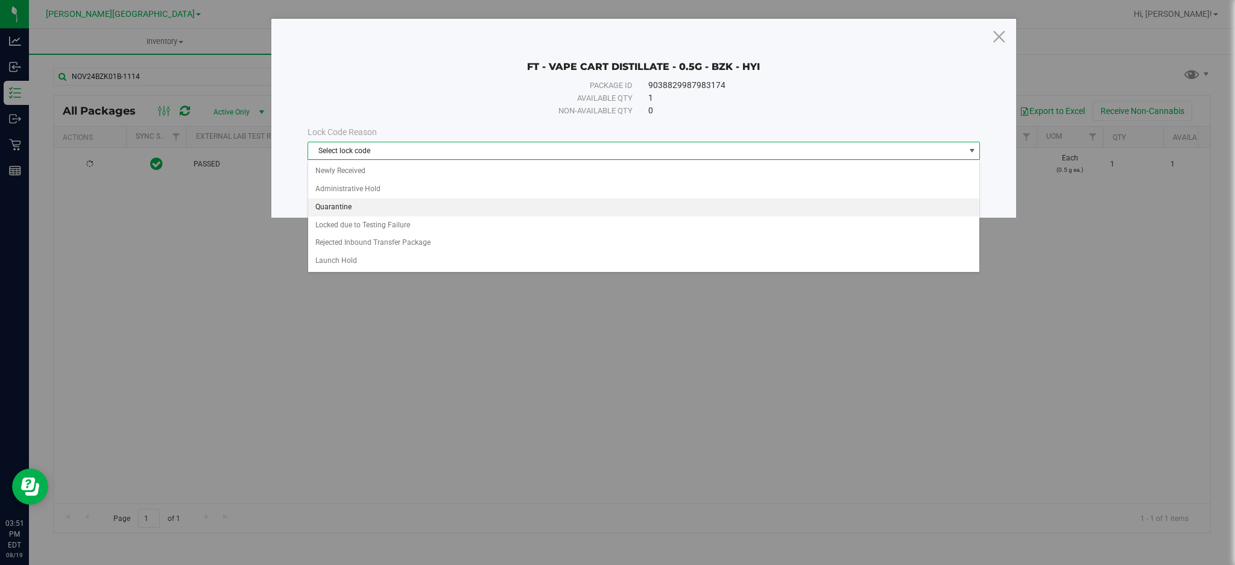
drag, startPoint x: 363, startPoint y: 201, endPoint x: 353, endPoint y: 209, distance: 12.4
click at [363, 205] on li "Quarantine" at bounding box center [644, 207] width 672 height 18
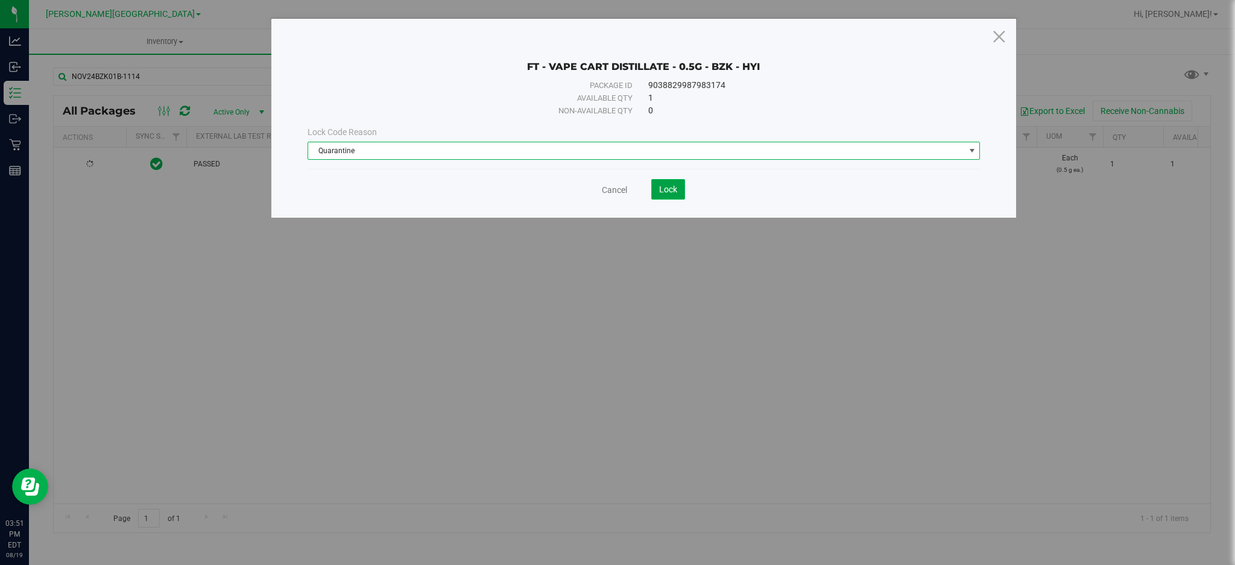
click at [659, 190] on span "Lock" at bounding box center [668, 189] width 18 height 10
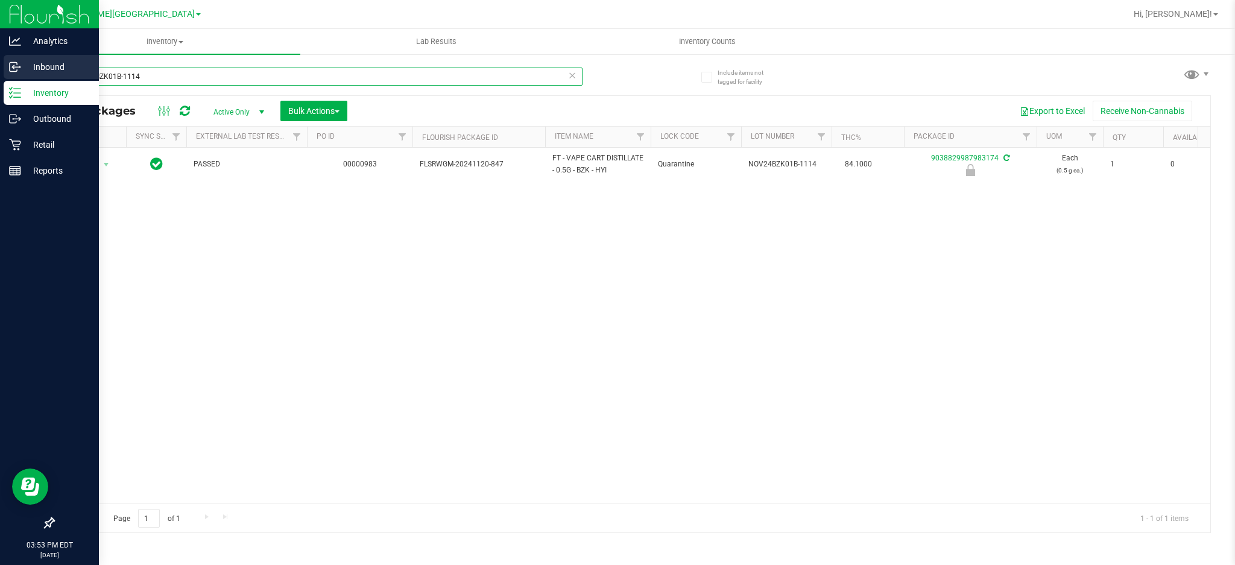
drag, startPoint x: 201, startPoint y: 83, endPoint x: 0, endPoint y: 80, distance: 201.4
click at [0, 80] on div "Analytics Inbound Inventory Outbound Retail Reports 03:53 PM EDT [DATE] 08/19 […" at bounding box center [617, 282] width 1235 height 565
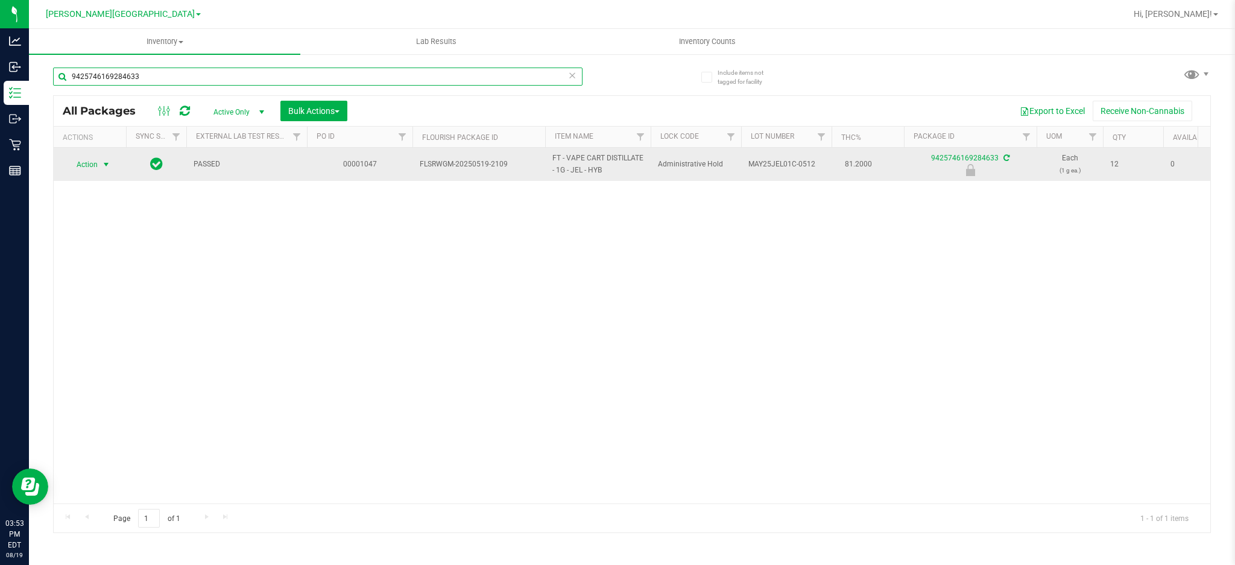
type input "9425746169284633"
click at [81, 164] on span "Action" at bounding box center [82, 164] width 33 height 17
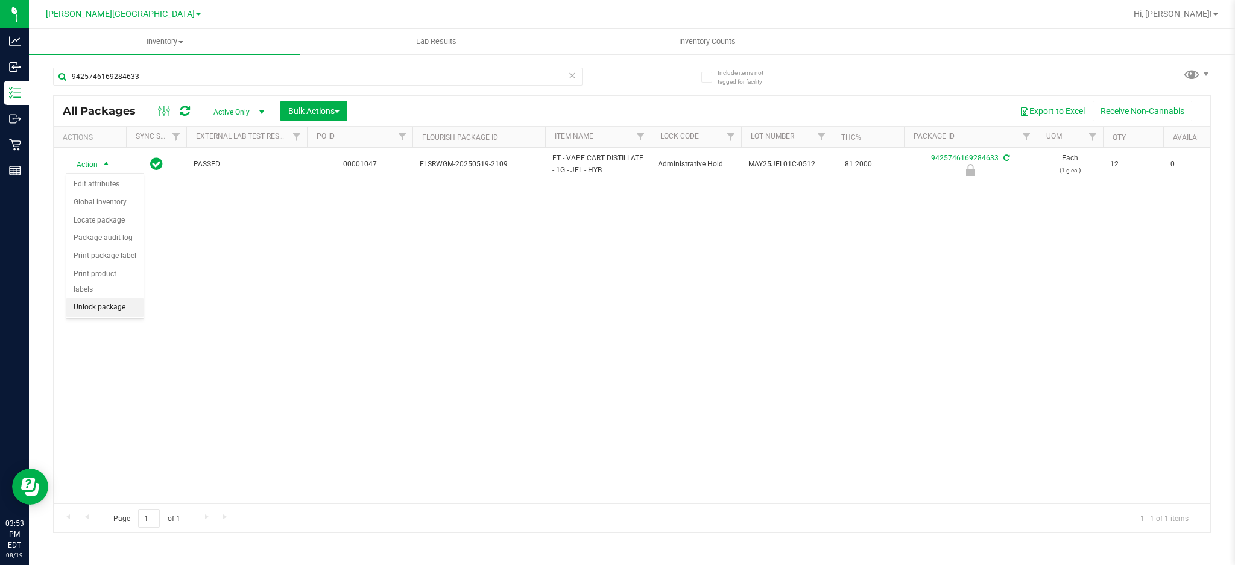
click at [119, 304] on li "Unlock package" at bounding box center [104, 307] width 77 height 18
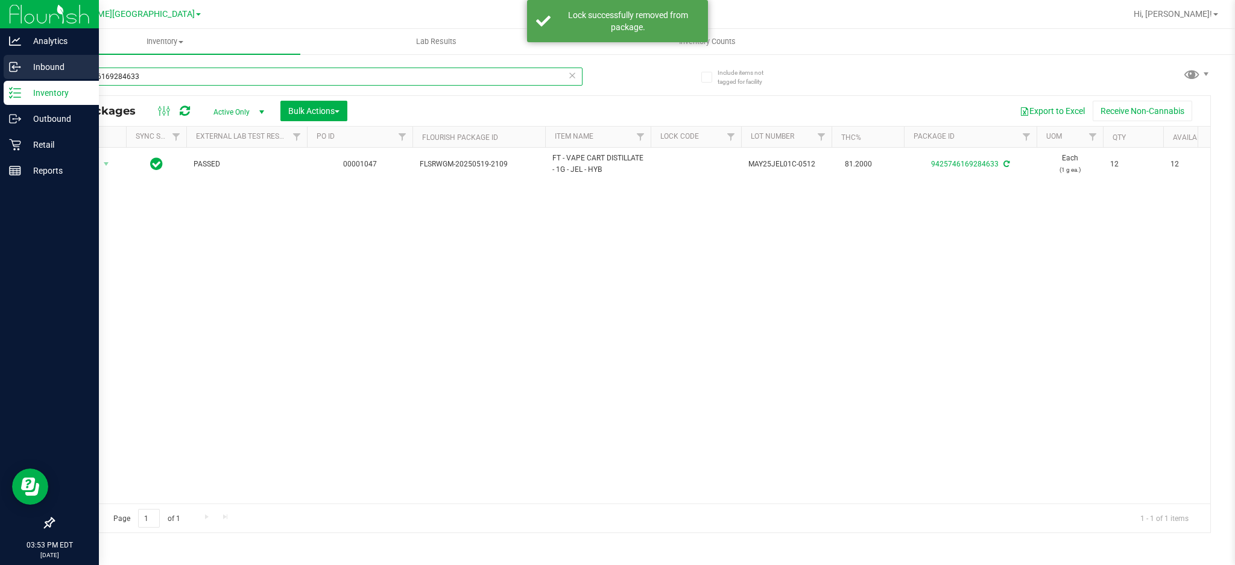
drag, startPoint x: 159, startPoint y: 85, endPoint x: 0, endPoint y: 75, distance: 159.4
click at [0, 75] on div "Analytics Inbound Inventory Outbound Retail Reports 03:53 PM EDT [DATE] 08/19 […" at bounding box center [617, 282] width 1235 height 565
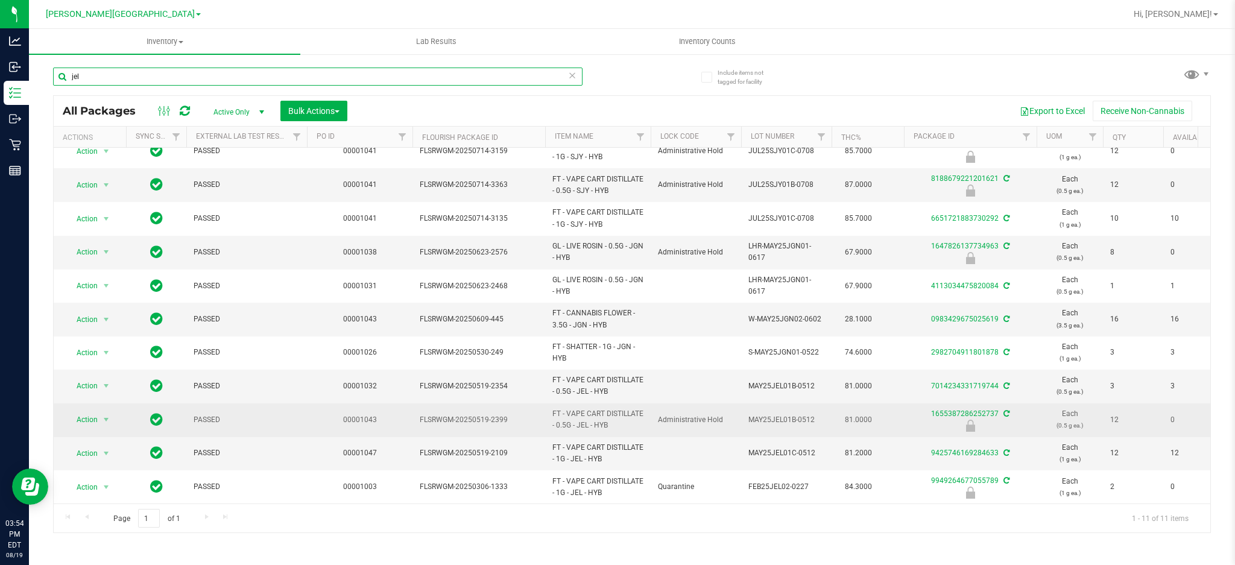
scroll to position [25, 0]
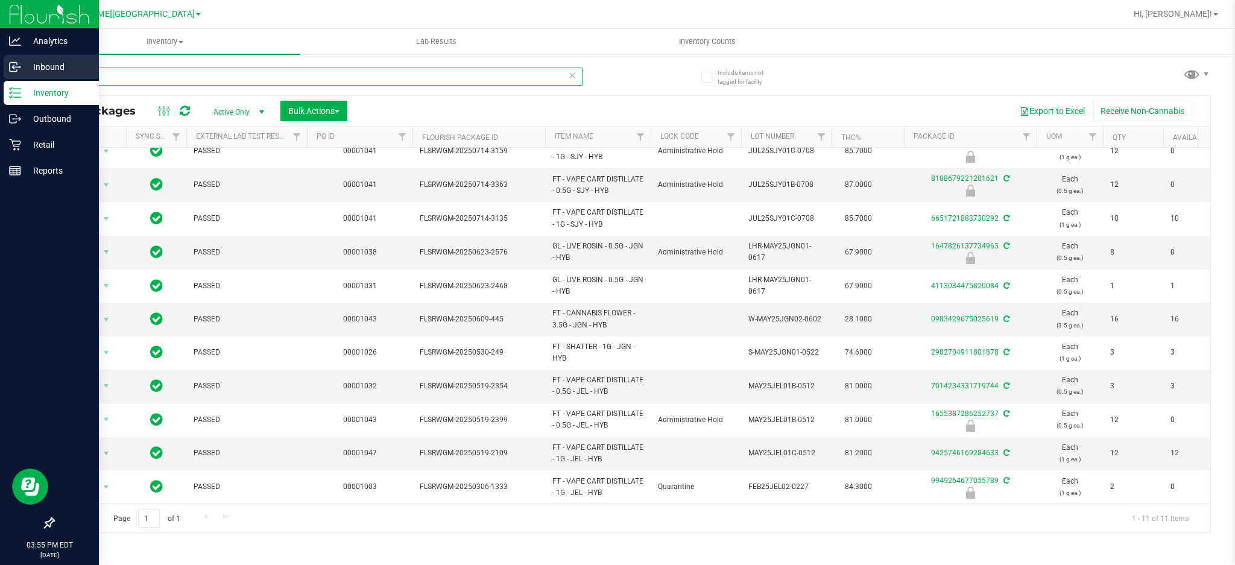
drag, startPoint x: 245, startPoint y: 74, endPoint x: 0, endPoint y: 66, distance: 244.8
click at [0, 68] on div "Analytics Inbound Inventory Outbound Retail Reports 03:55 PM EDT [DATE] 08/19 […" at bounding box center [617, 282] width 1235 height 565
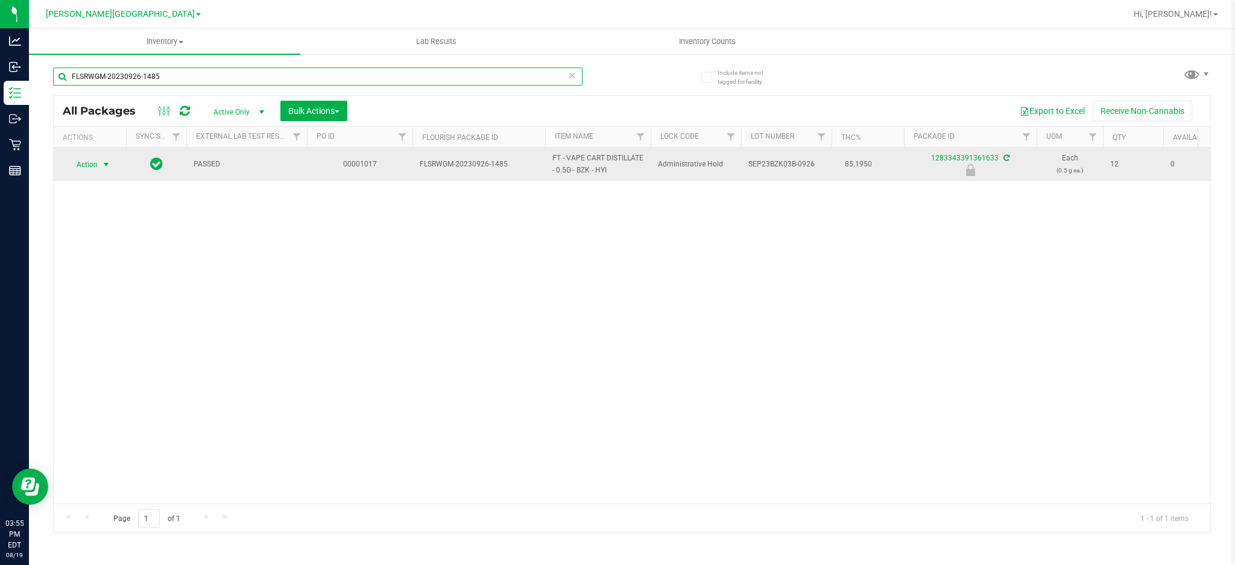
type input "FLSRWGM-20230926-1485"
click at [98, 167] on span "Action" at bounding box center [82, 164] width 33 height 17
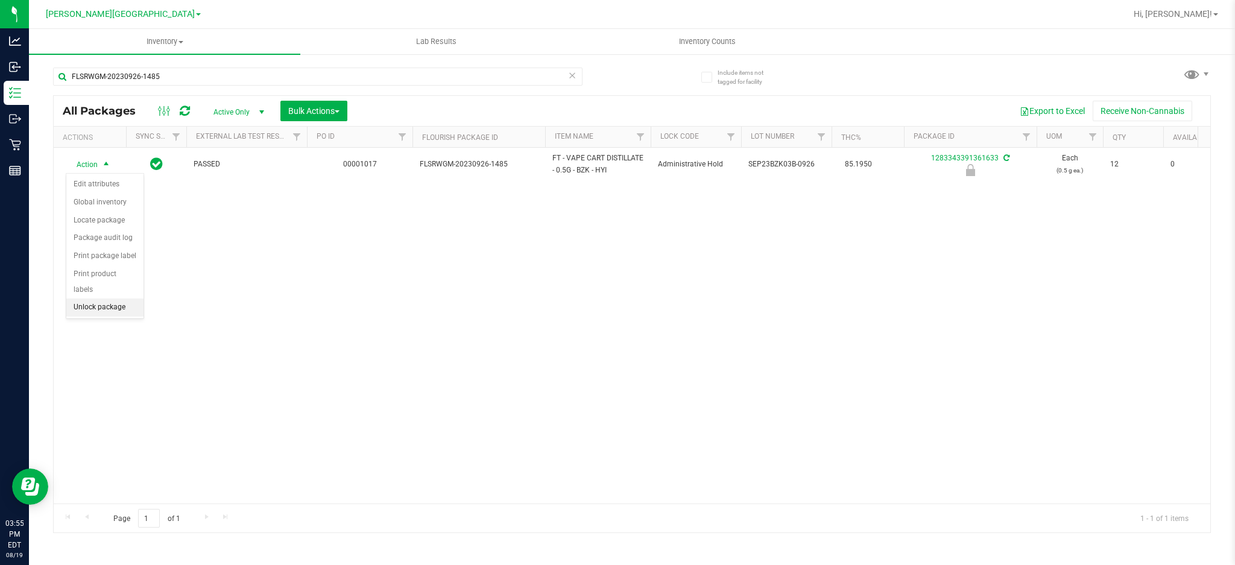
click at [101, 304] on li "Unlock package" at bounding box center [104, 307] width 77 height 18
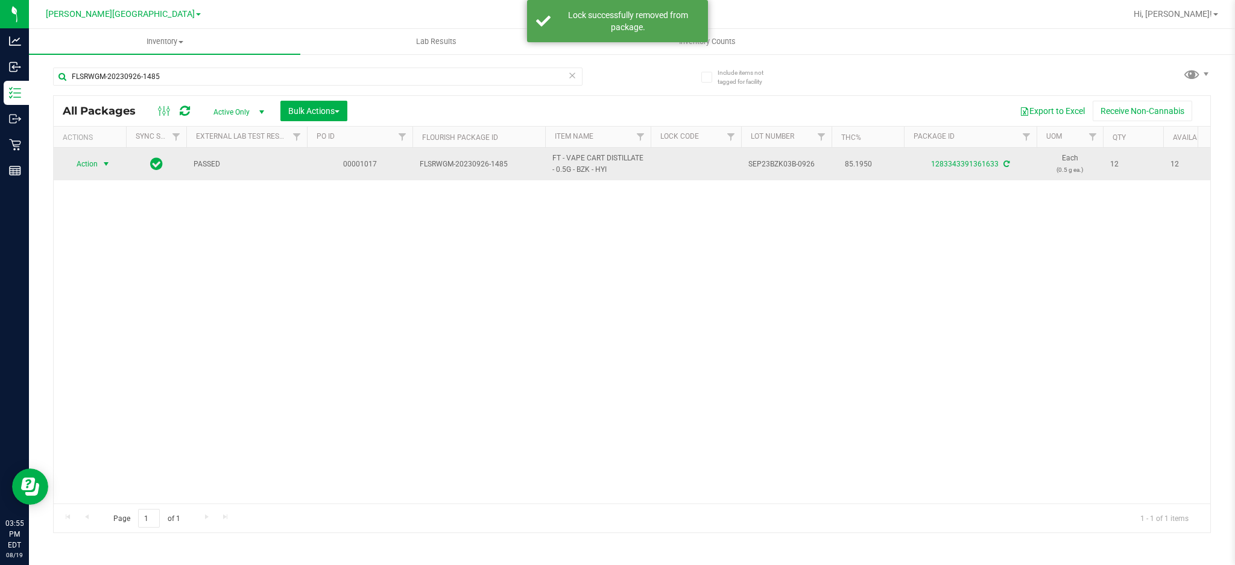
click at [94, 162] on span "Action" at bounding box center [82, 164] width 33 height 17
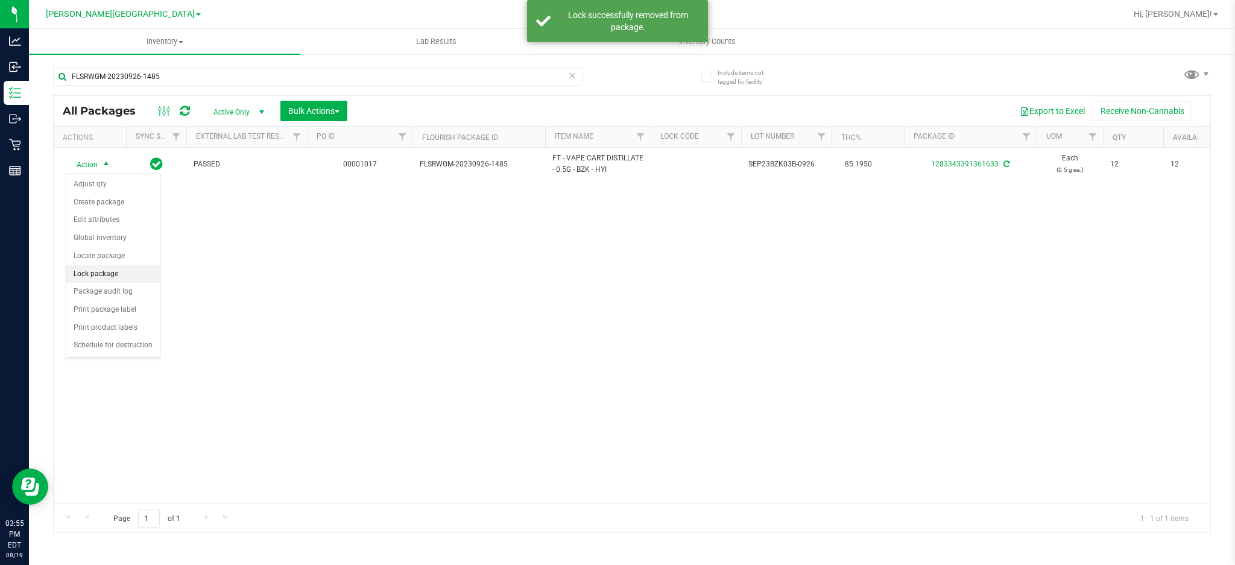
click at [103, 268] on li "Lock package" at bounding box center [112, 274] width 93 height 18
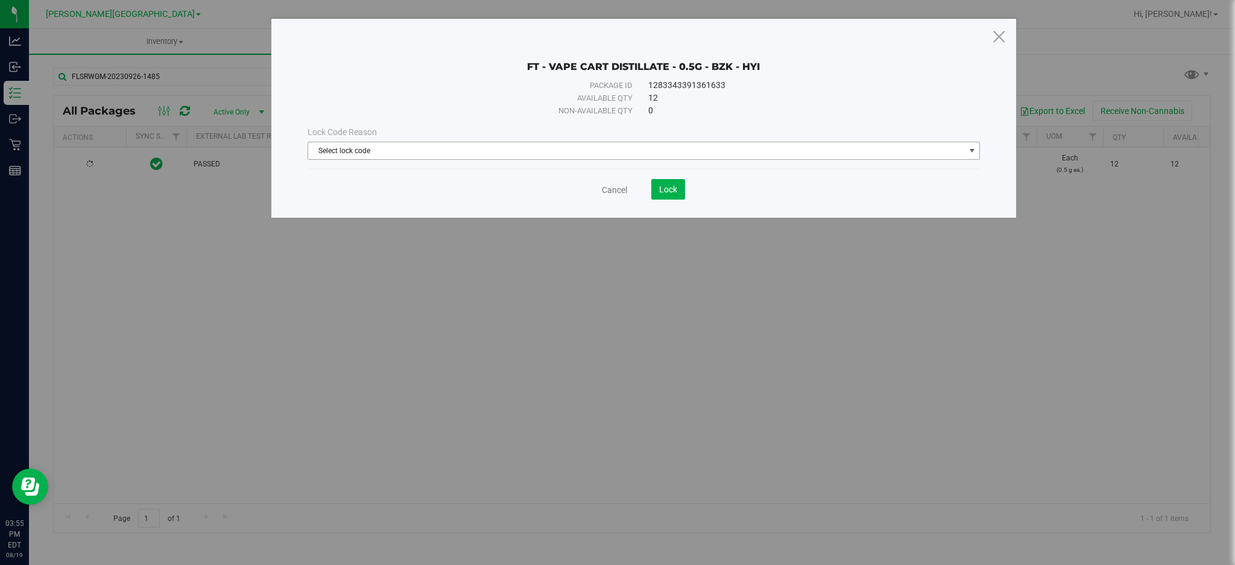
click at [596, 146] on span "Select lock code" at bounding box center [636, 150] width 656 height 17
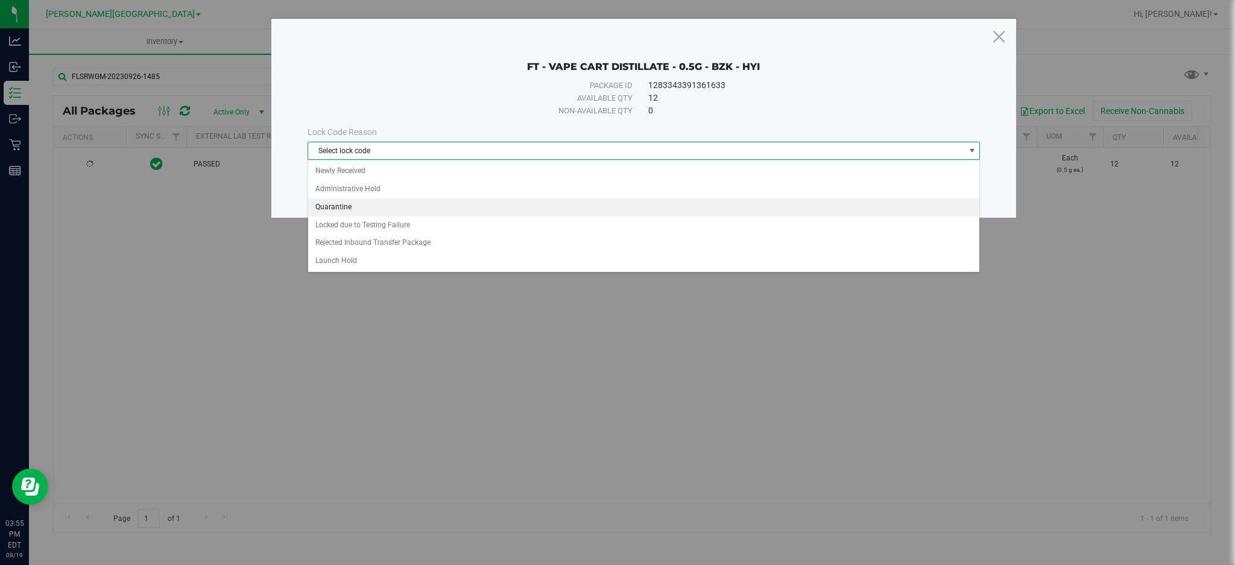
click at [391, 213] on li "Quarantine" at bounding box center [644, 207] width 672 height 18
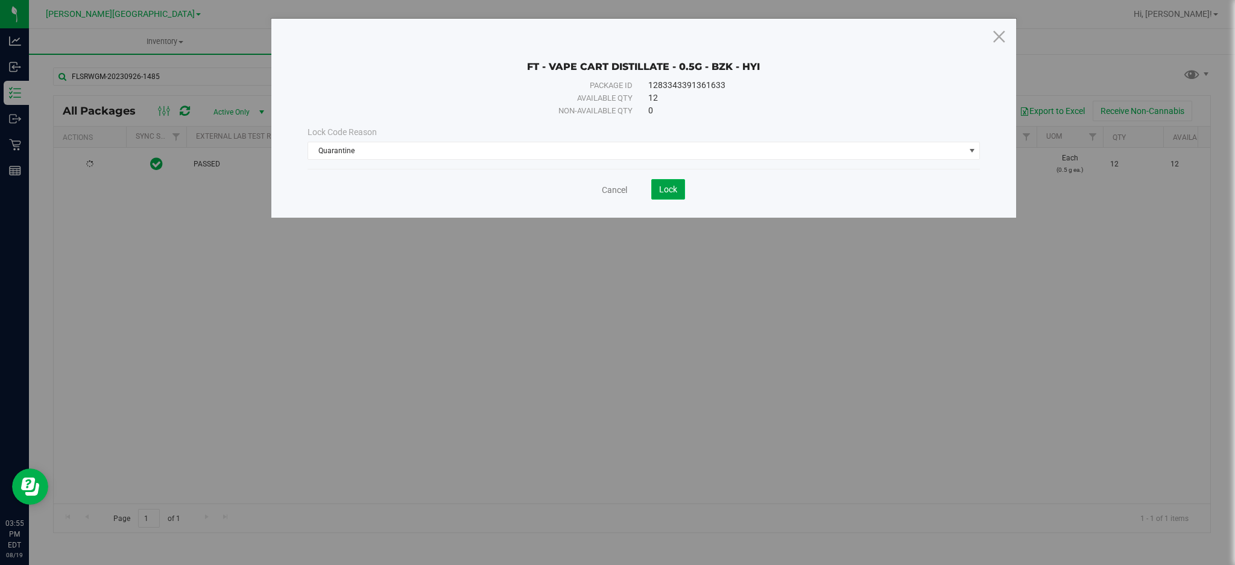
click at [665, 191] on span "Lock" at bounding box center [668, 189] width 18 height 10
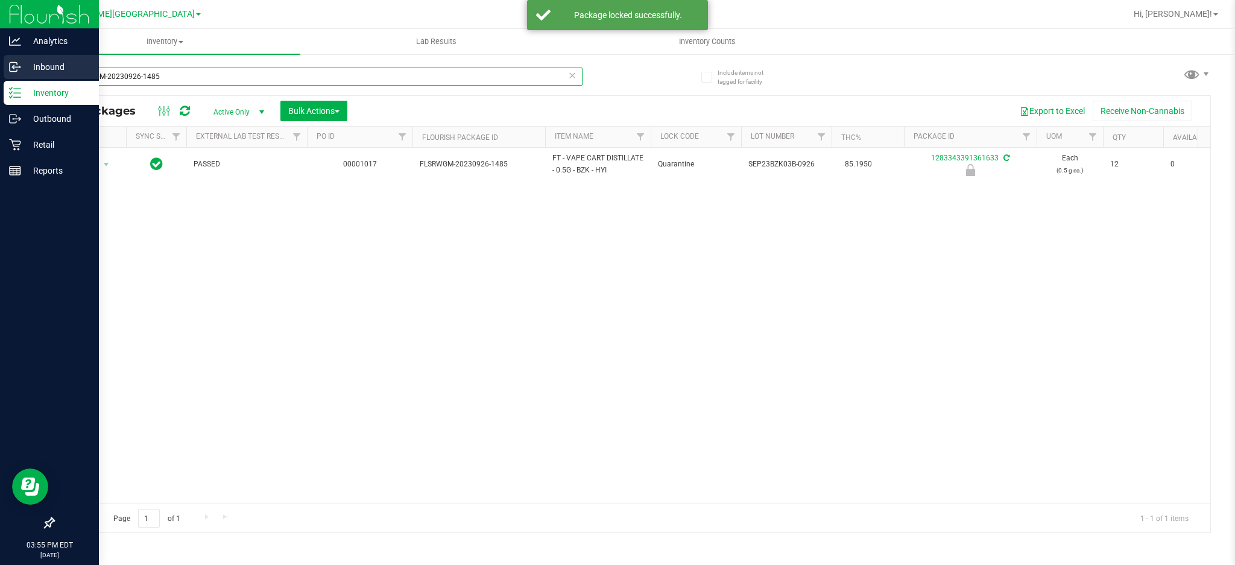
drag, startPoint x: 177, startPoint y: 73, endPoint x: 0, endPoint y: 69, distance: 176.7
click at [0, 69] on div "Analytics Inbound Inventory Outbound Retail Reports 03:55 PM EDT [DATE] 08/19 […" at bounding box center [617, 282] width 1235 height 565
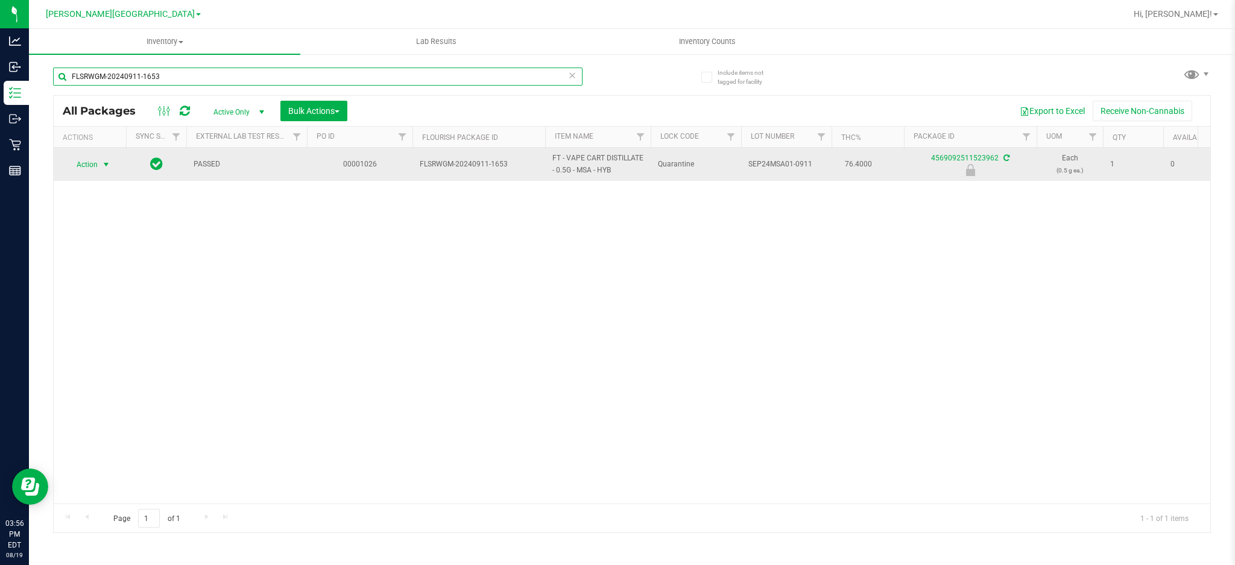
type input "FLSRWGM-20240911-1653"
click at [104, 162] on span "select" at bounding box center [106, 165] width 10 height 10
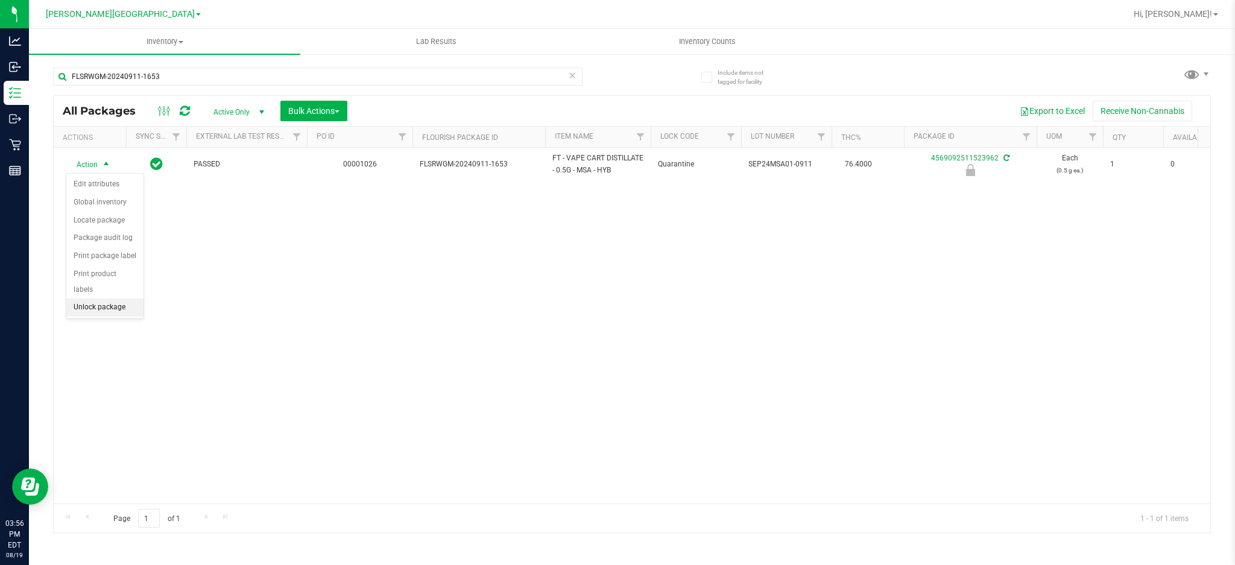
click at [95, 305] on li "Unlock package" at bounding box center [104, 307] width 77 height 18
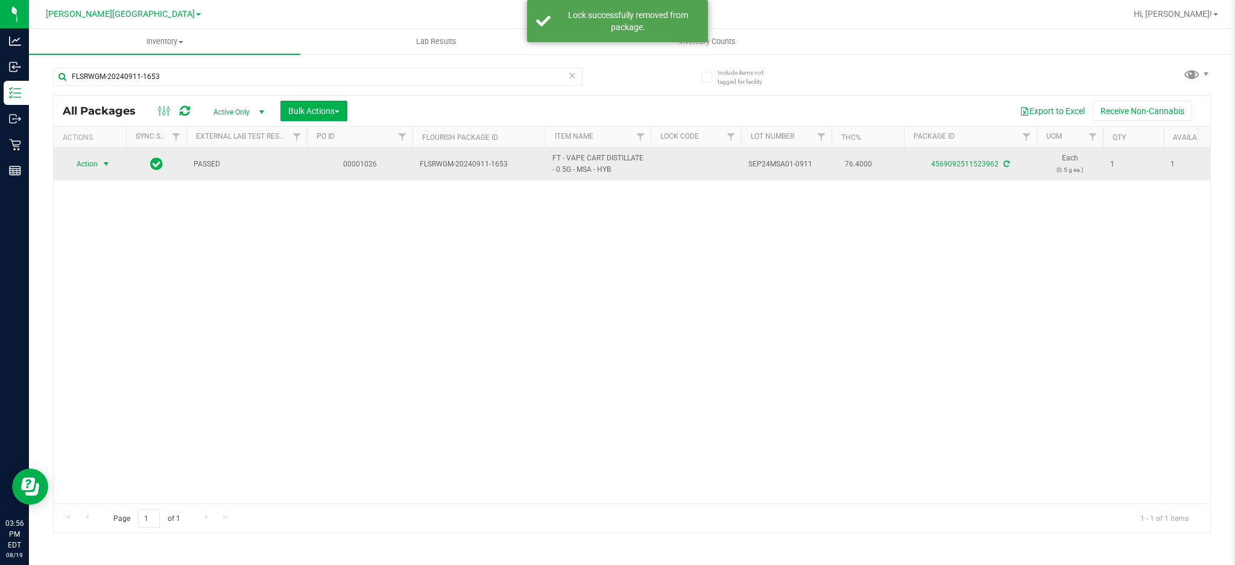
click at [96, 160] on span "Action" at bounding box center [82, 164] width 33 height 17
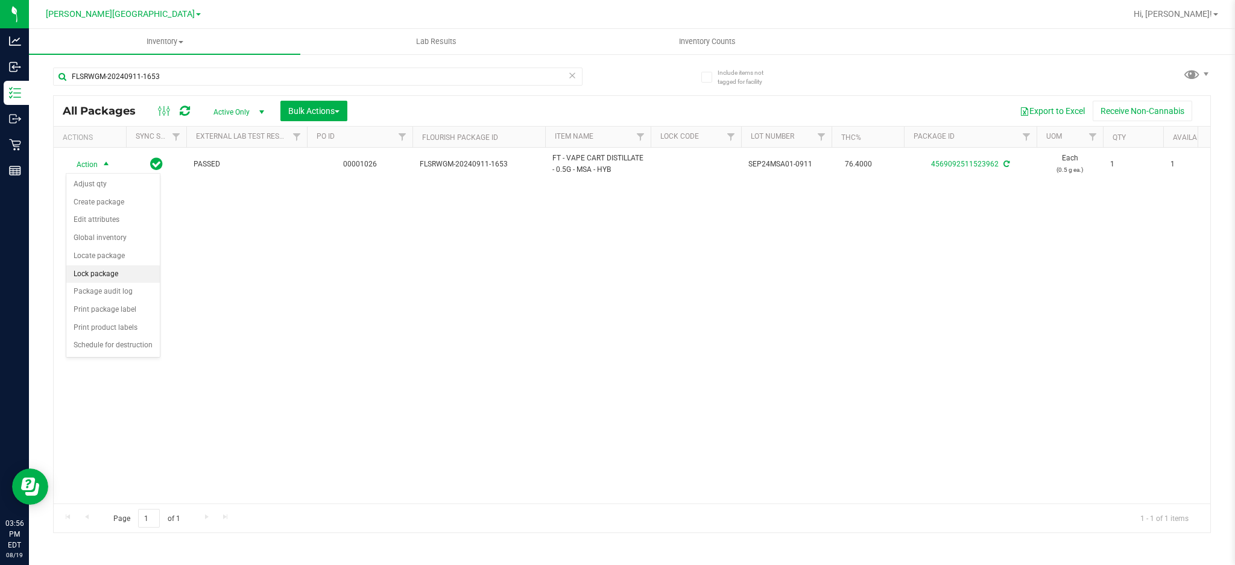
click at [116, 277] on li "Lock package" at bounding box center [112, 274] width 93 height 18
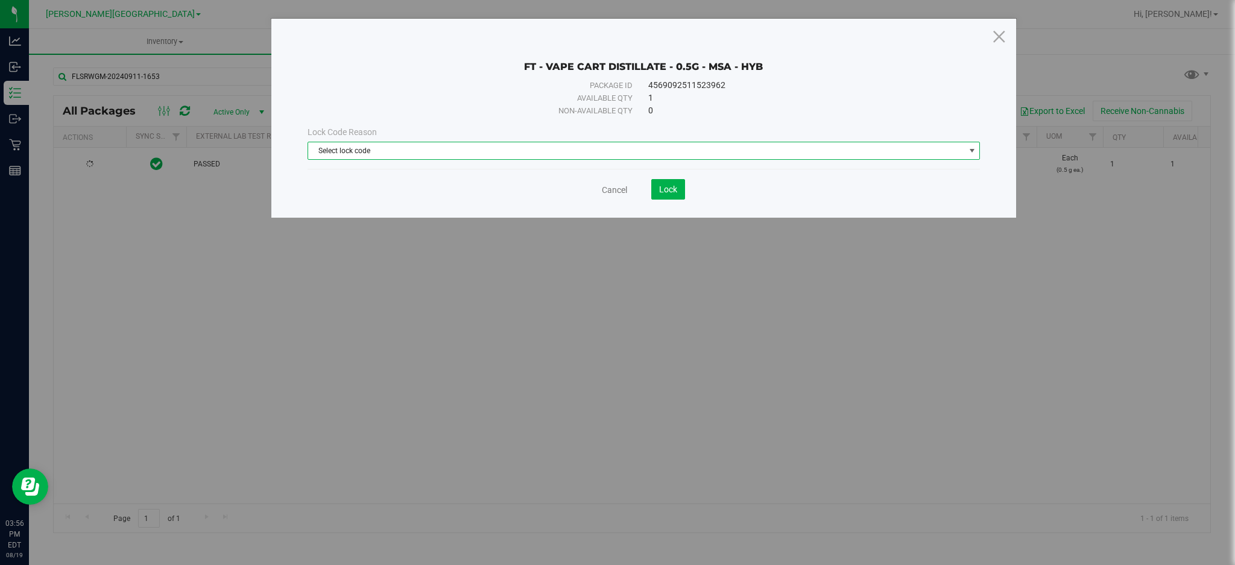
click at [411, 154] on span "Select lock code" at bounding box center [636, 150] width 656 height 17
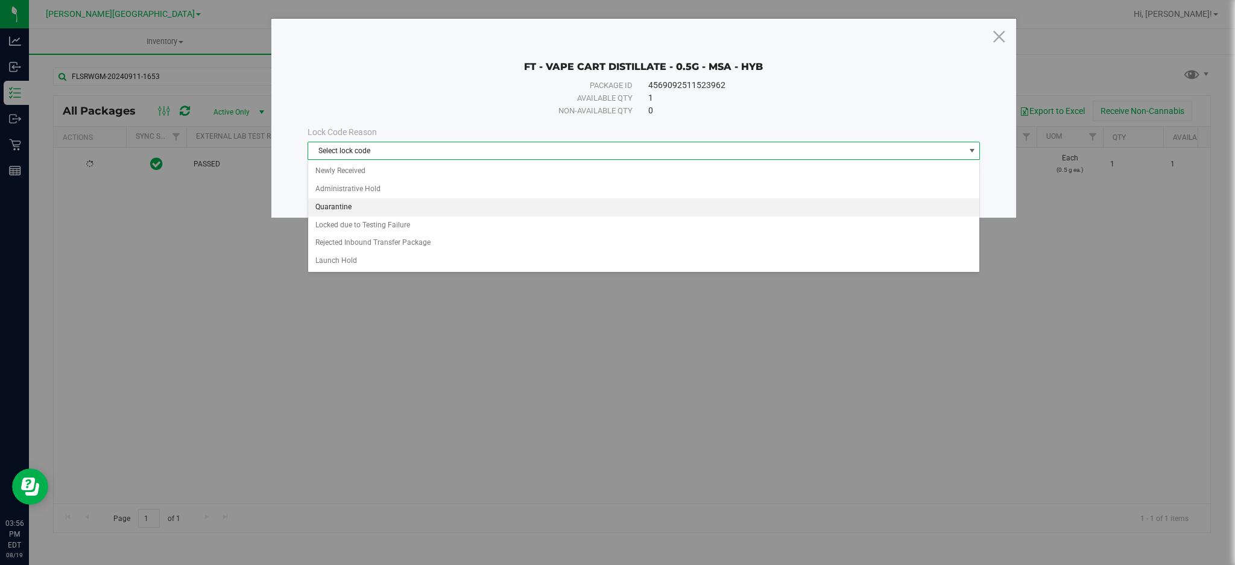
click at [383, 213] on li "Quarantine" at bounding box center [644, 207] width 672 height 18
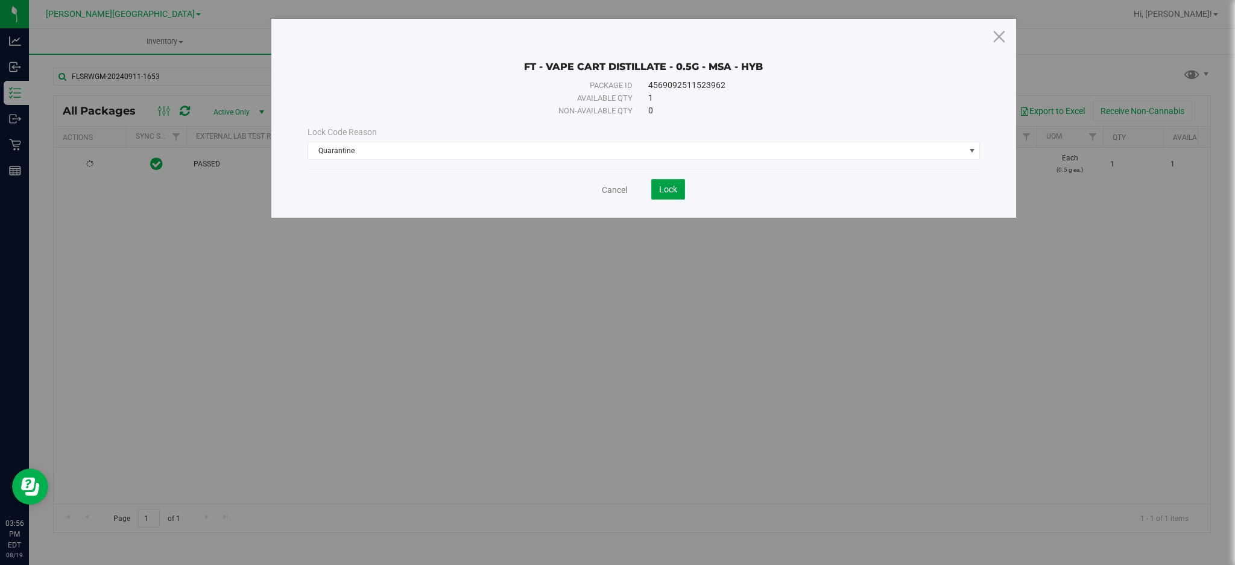
click at [665, 191] on span "Lock" at bounding box center [668, 189] width 18 height 10
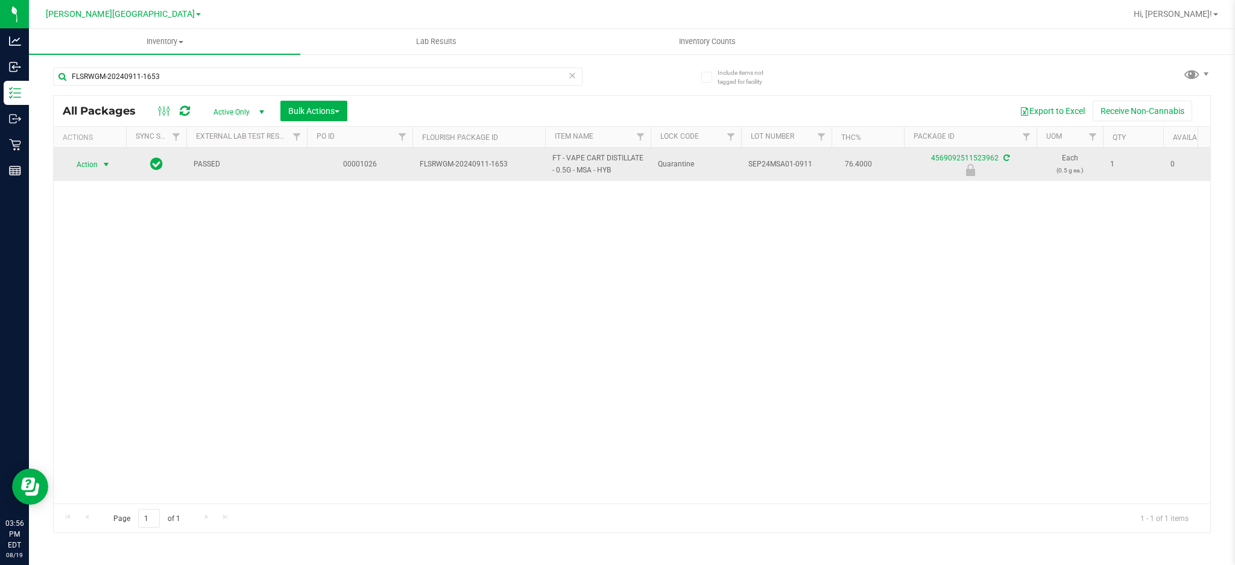
click at [98, 164] on span "Action" at bounding box center [82, 164] width 33 height 17
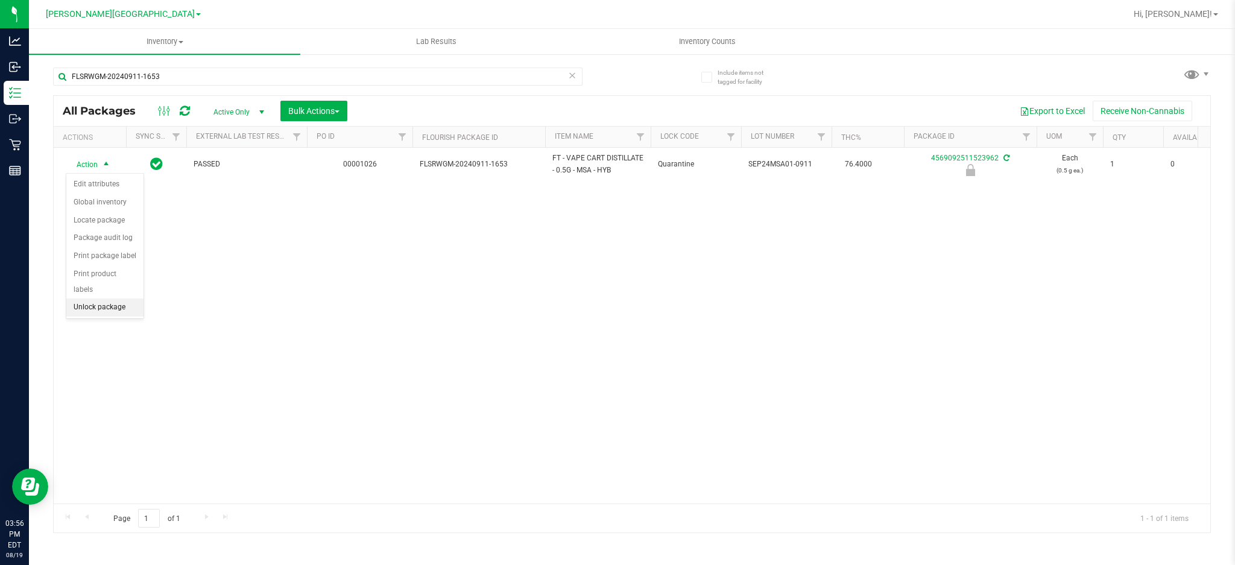
click at [109, 309] on li "Unlock package" at bounding box center [104, 307] width 77 height 18
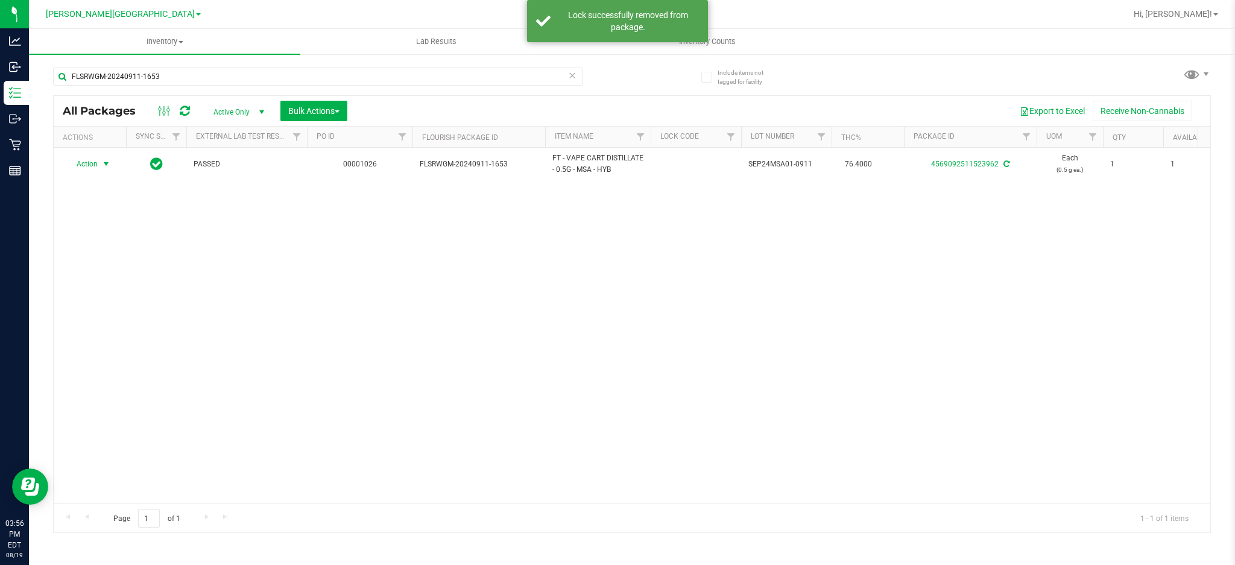
click at [95, 159] on span "Action" at bounding box center [82, 164] width 33 height 17
click at [101, 186] on li "Adjust qty" at bounding box center [112, 184] width 93 height 18
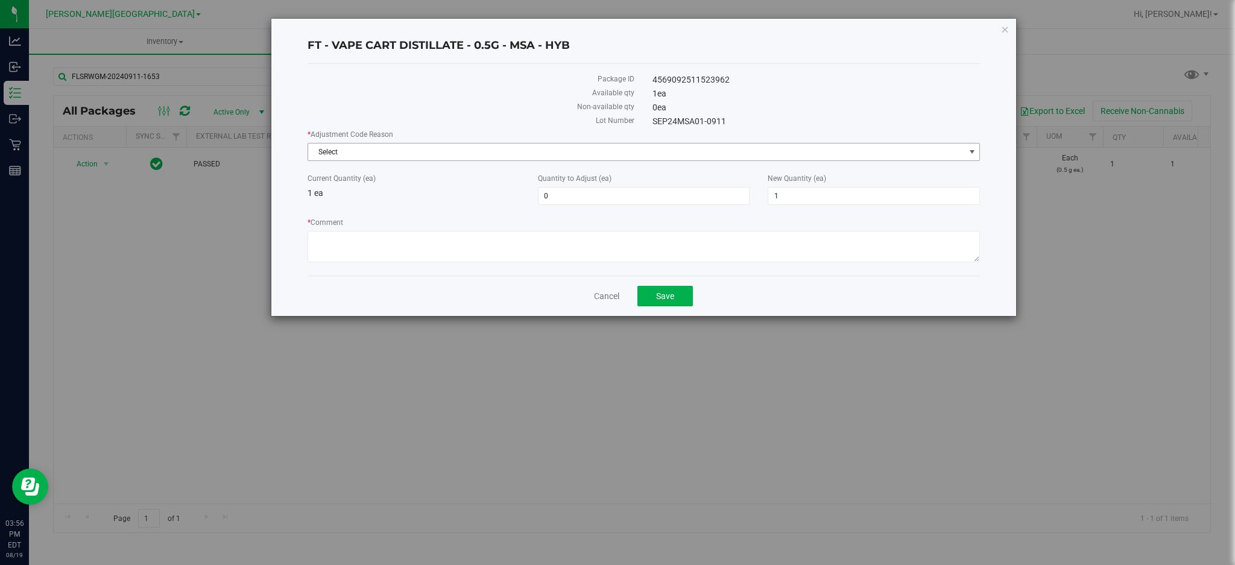
click at [391, 153] on span "Select" at bounding box center [636, 151] width 656 height 17
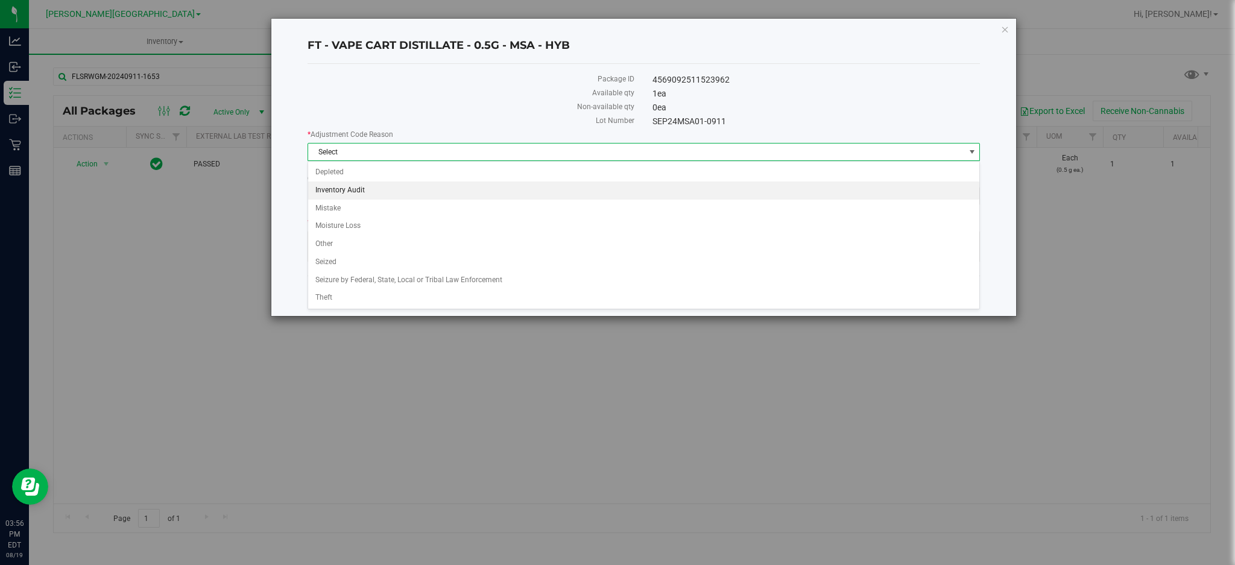
click at [387, 187] on li "Inventory Audit" at bounding box center [644, 190] width 672 height 18
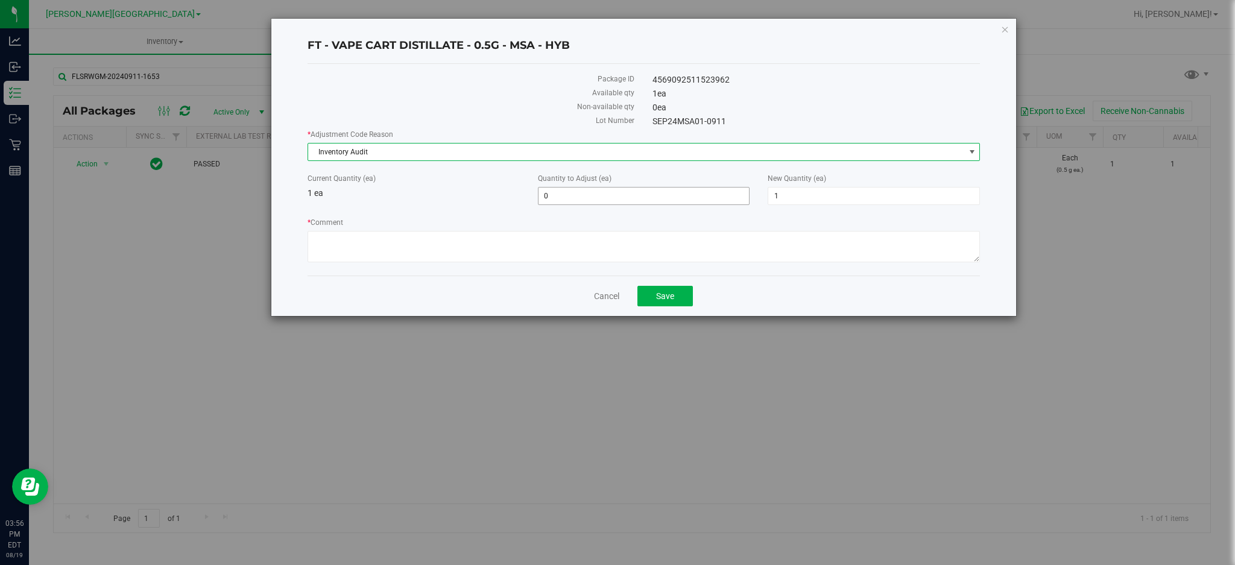
click at [574, 196] on span "0 0" at bounding box center [644, 196] width 212 height 18
type input "12"
type input "13"
click at [521, 194] on div "Current Quantity (ea) 1 ea" at bounding box center [413, 186] width 230 height 27
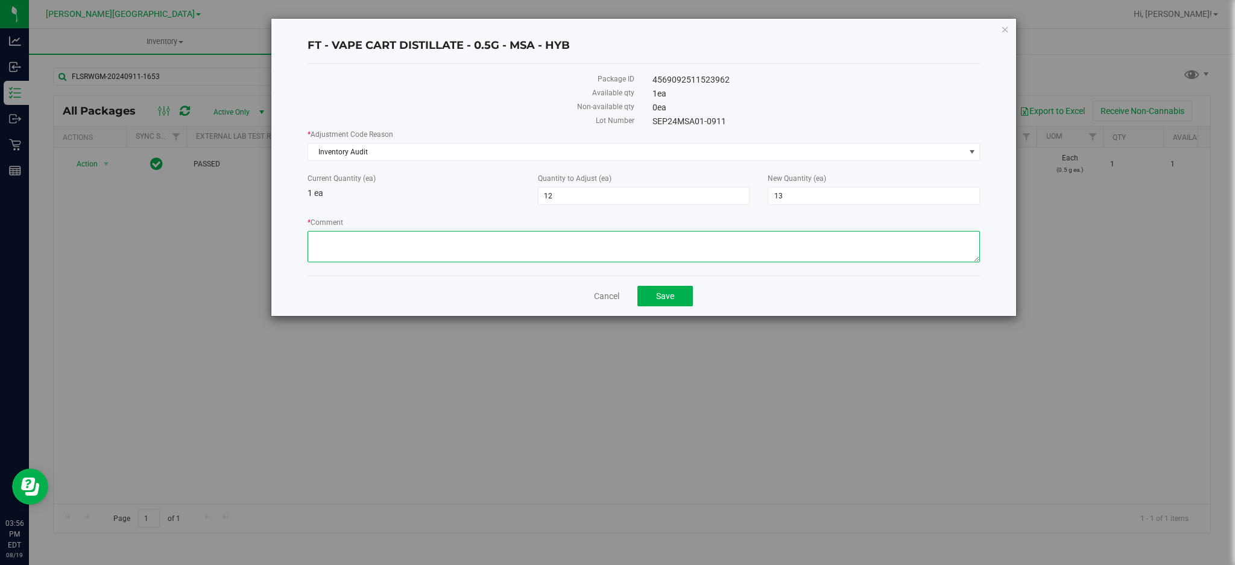
click at [550, 237] on textarea "* Comment" at bounding box center [643, 246] width 673 height 31
type textarea "Biotrack Intergration"
click at [685, 297] on button "Save" at bounding box center [664, 296] width 55 height 20
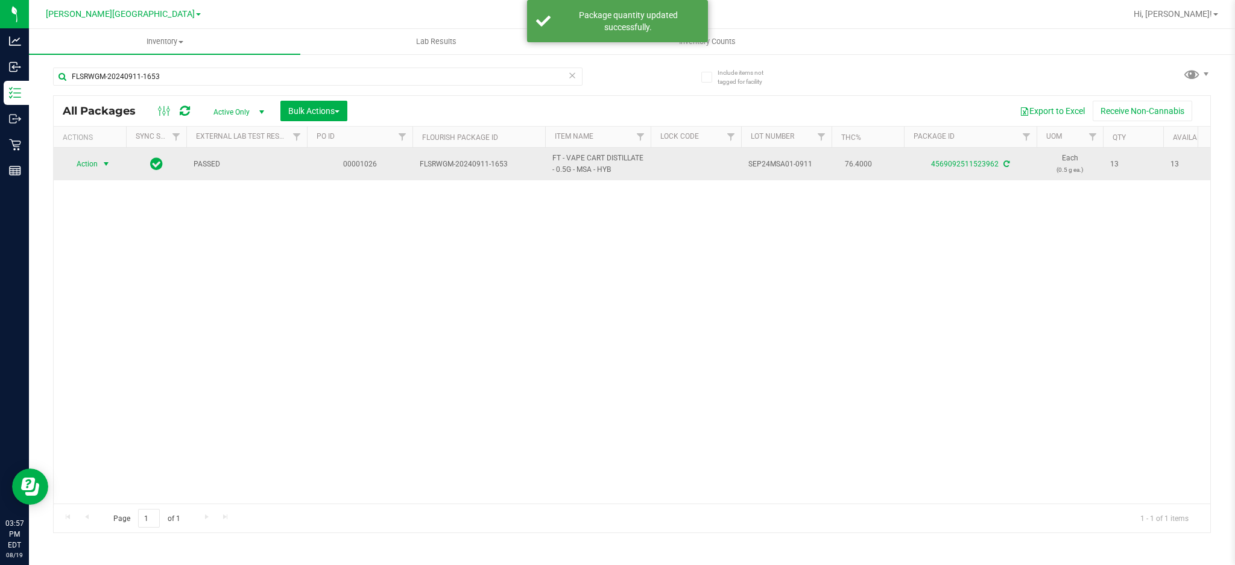
click at [89, 157] on span "Action" at bounding box center [82, 164] width 33 height 17
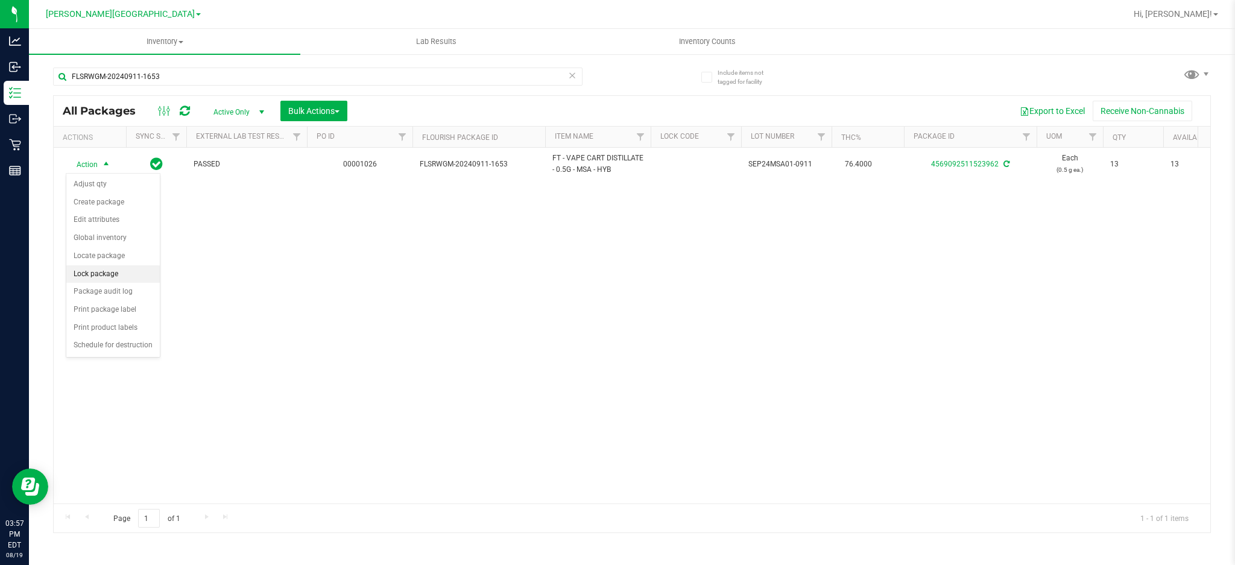
click at [109, 280] on li "Lock package" at bounding box center [112, 274] width 93 height 18
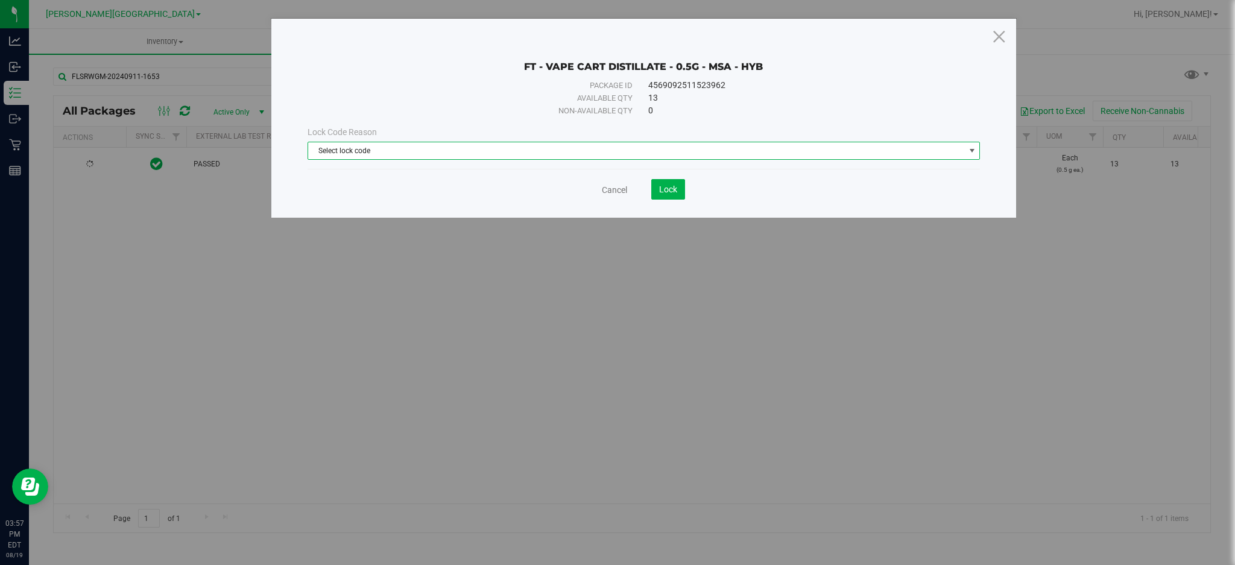
click at [610, 157] on span "Select lock code" at bounding box center [636, 150] width 656 height 17
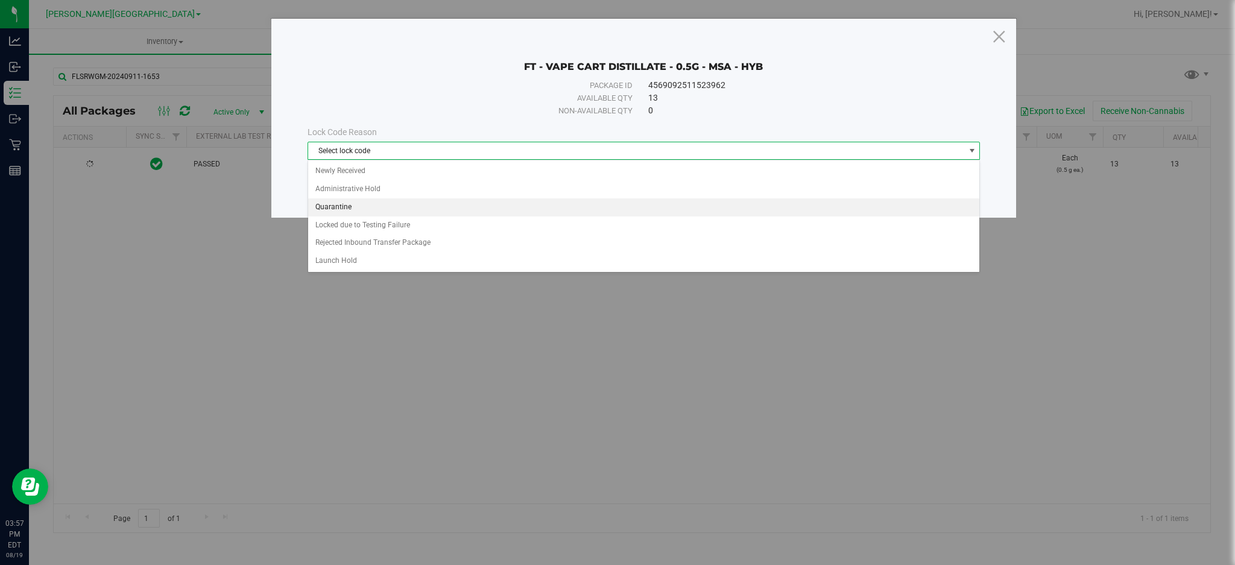
click at [467, 210] on li "Quarantine" at bounding box center [644, 207] width 672 height 18
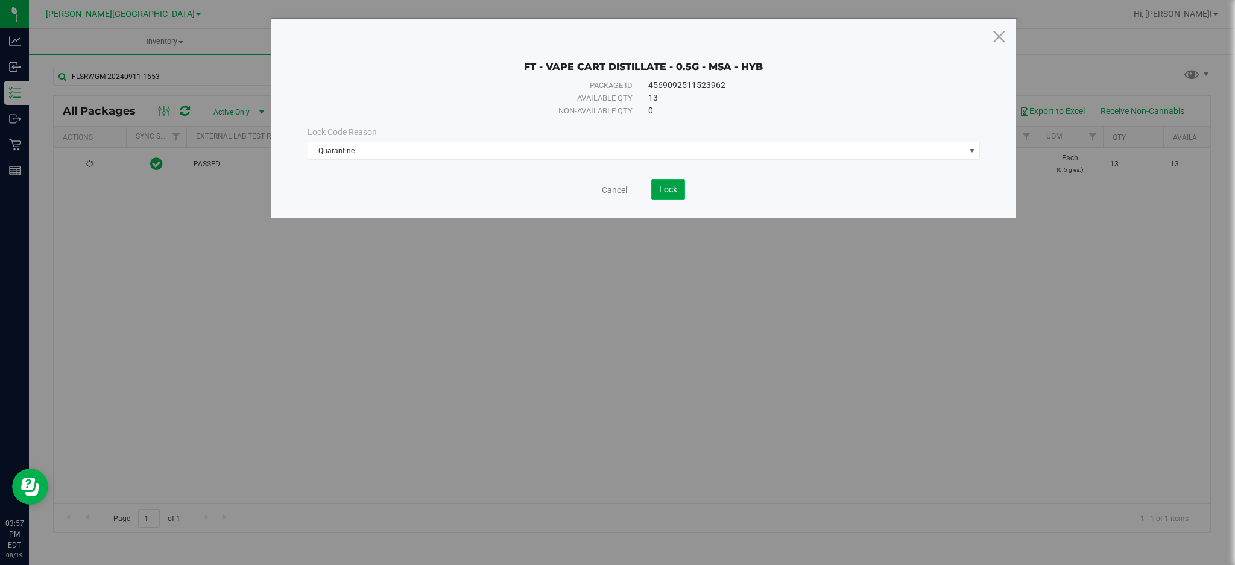
click at [670, 189] on span "Lock" at bounding box center [668, 189] width 18 height 10
